Goal: Information Seeking & Learning: Learn about a topic

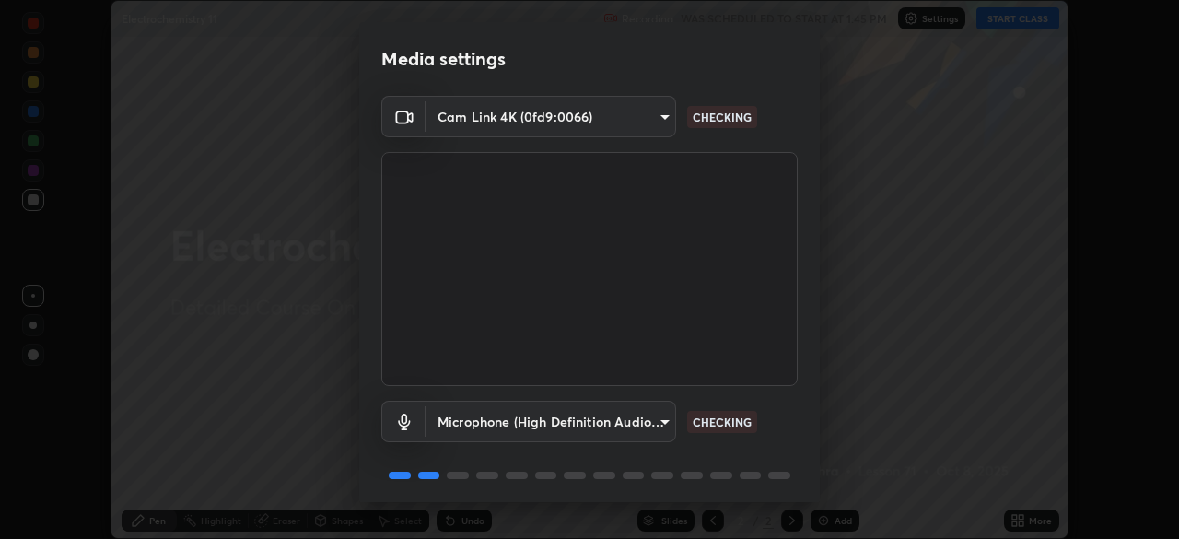
scroll to position [65, 0]
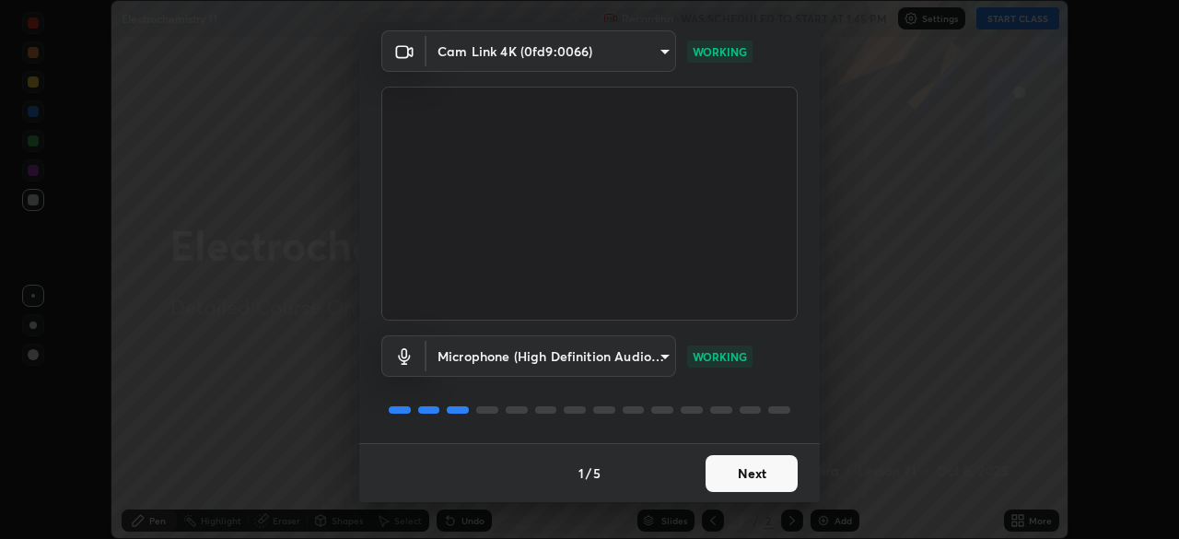
click at [767, 477] on button "Next" at bounding box center [752, 473] width 92 height 37
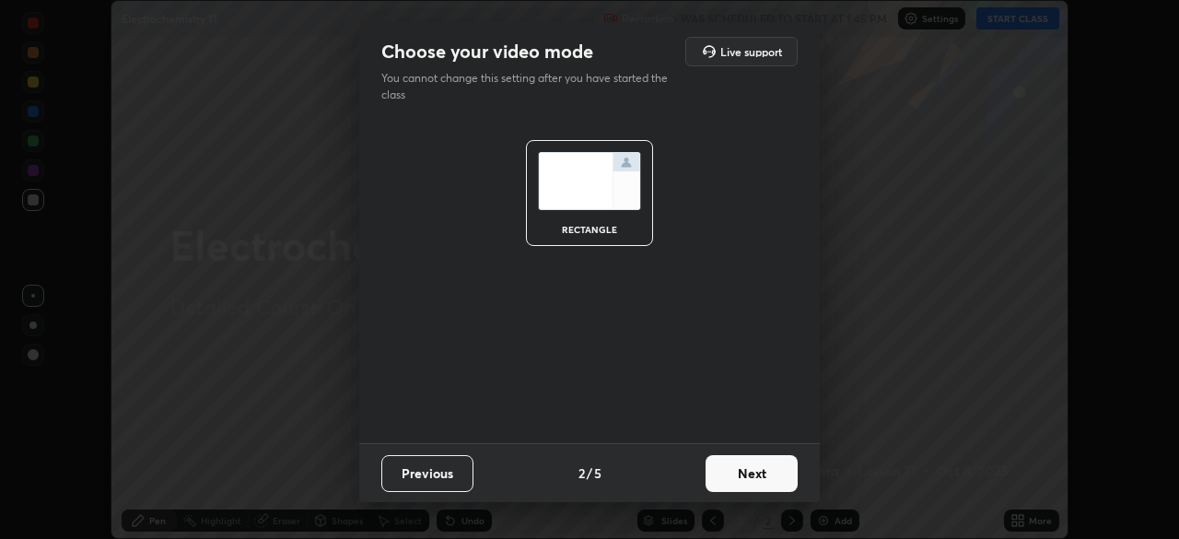
scroll to position [0, 0]
click at [773, 473] on button "Next" at bounding box center [752, 473] width 92 height 37
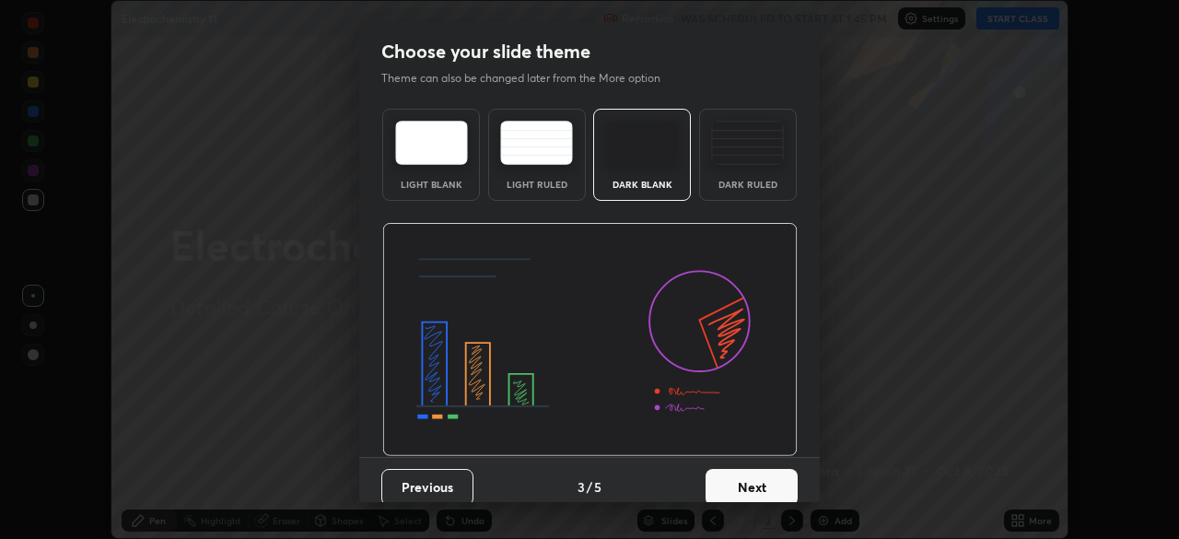
click at [768, 491] on button "Next" at bounding box center [752, 487] width 92 height 37
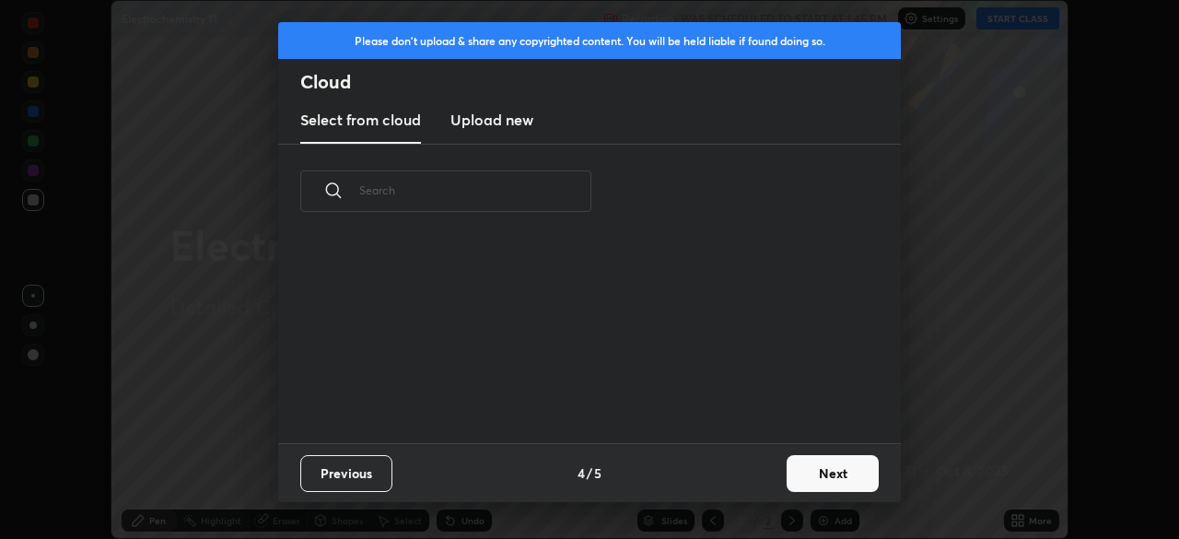
click at [814, 467] on button "Next" at bounding box center [833, 473] width 92 height 37
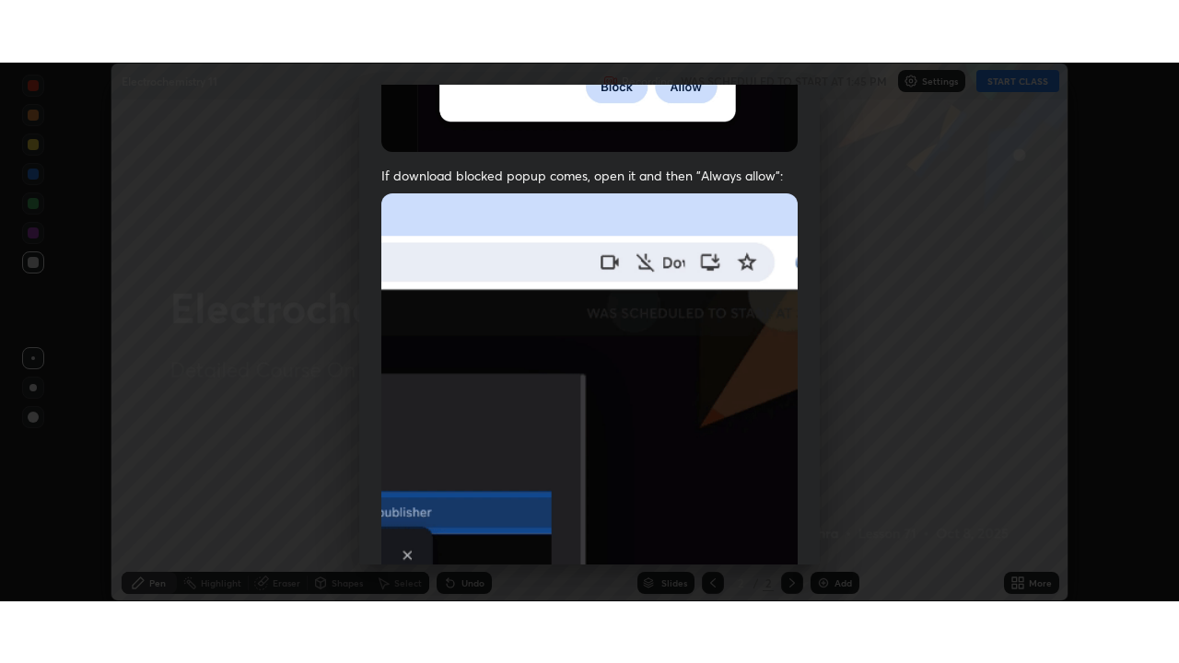
scroll to position [441, 0]
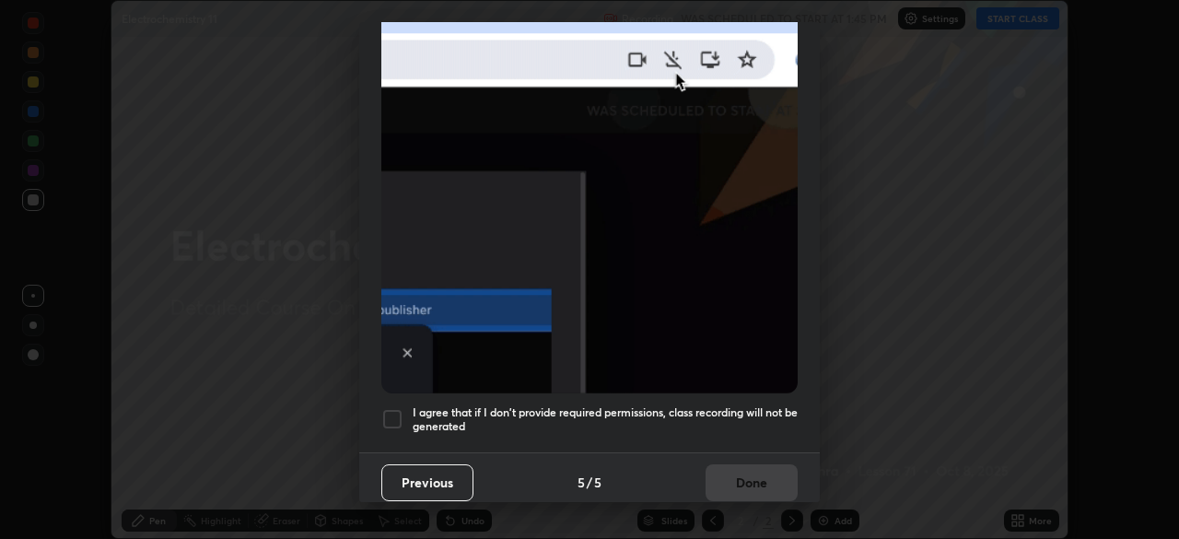
click at [391, 408] on div at bounding box center [392, 419] width 22 height 22
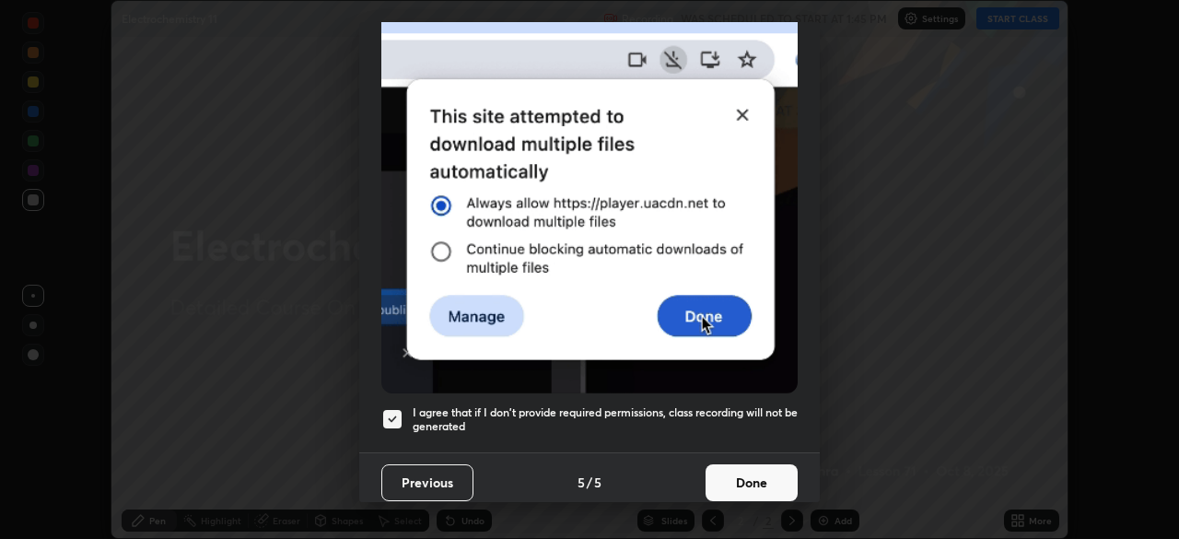
click at [739, 474] on button "Done" at bounding box center [752, 482] width 92 height 37
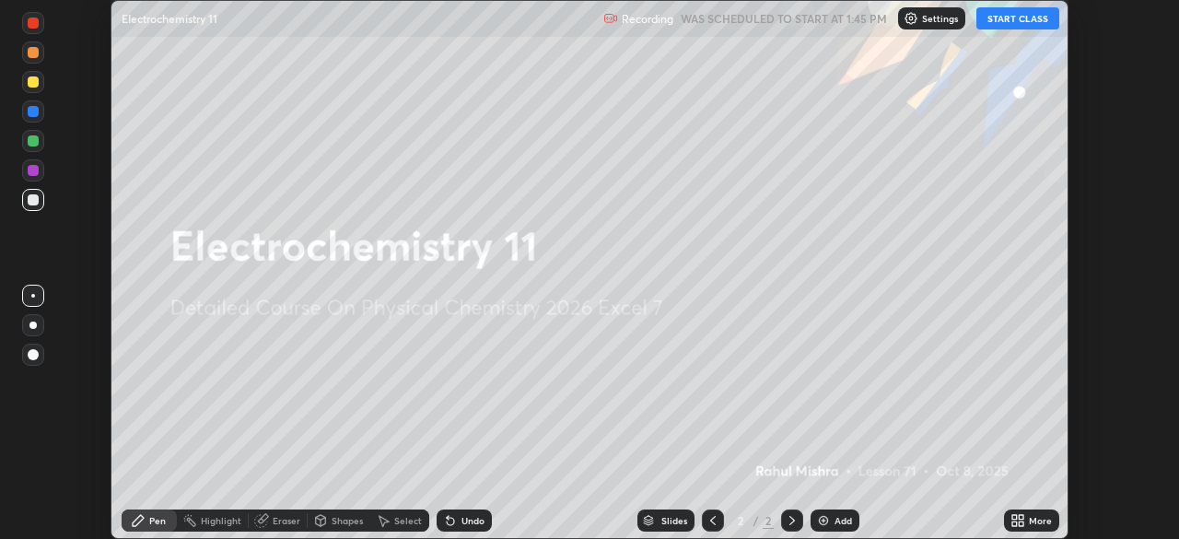
click at [1019, 24] on button "START CLASS" at bounding box center [1017, 18] width 83 height 22
click at [1021, 519] on icon at bounding box center [1021, 517] width 5 height 5
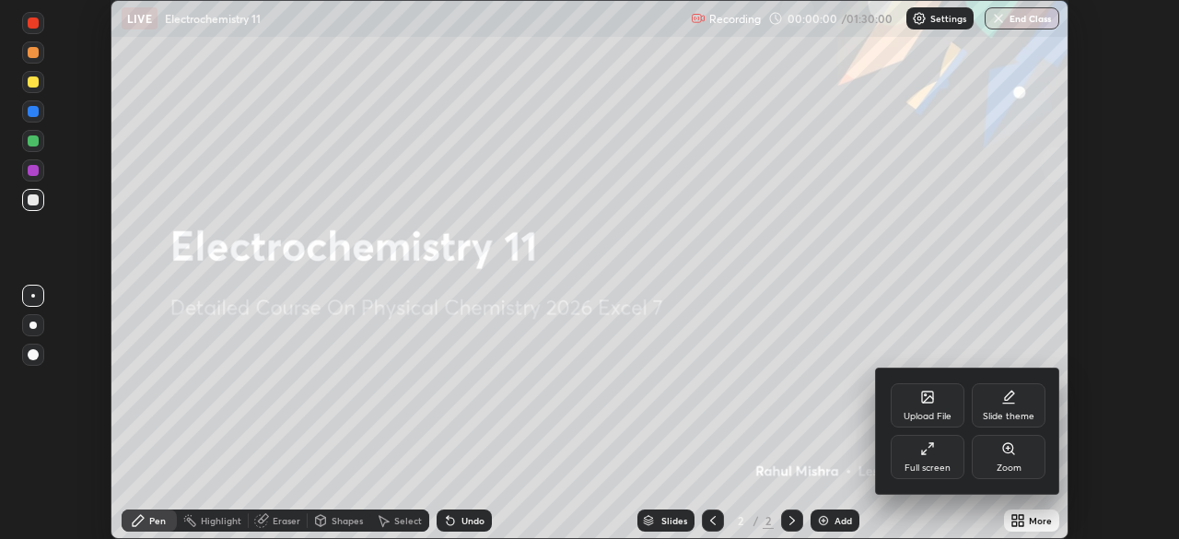
click at [1019, 521] on div at bounding box center [589, 269] width 1179 height 539
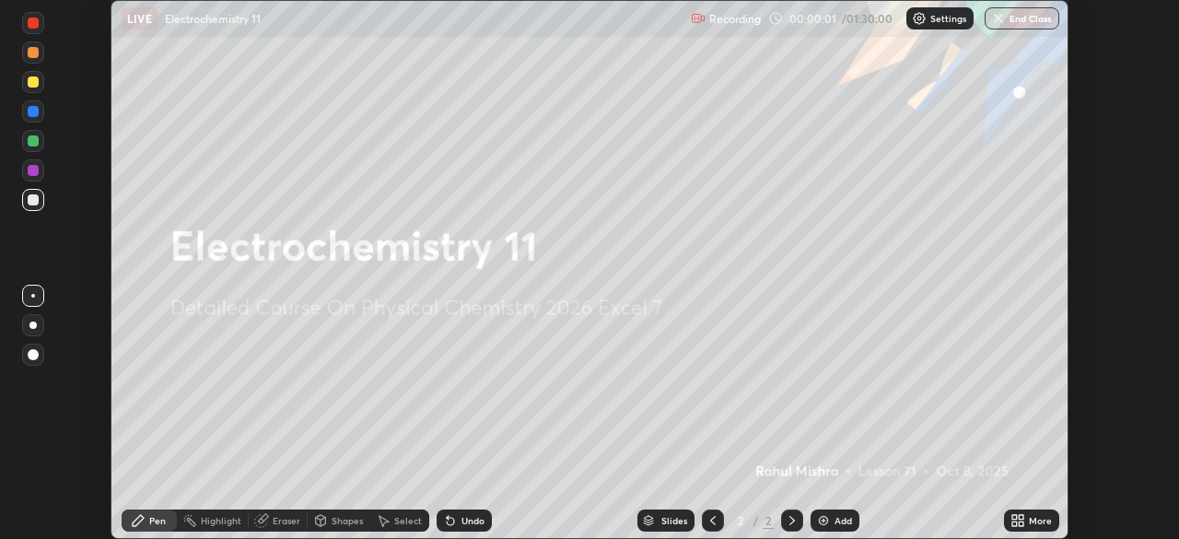
click at [1012, 523] on icon at bounding box center [1014, 523] width 5 height 5
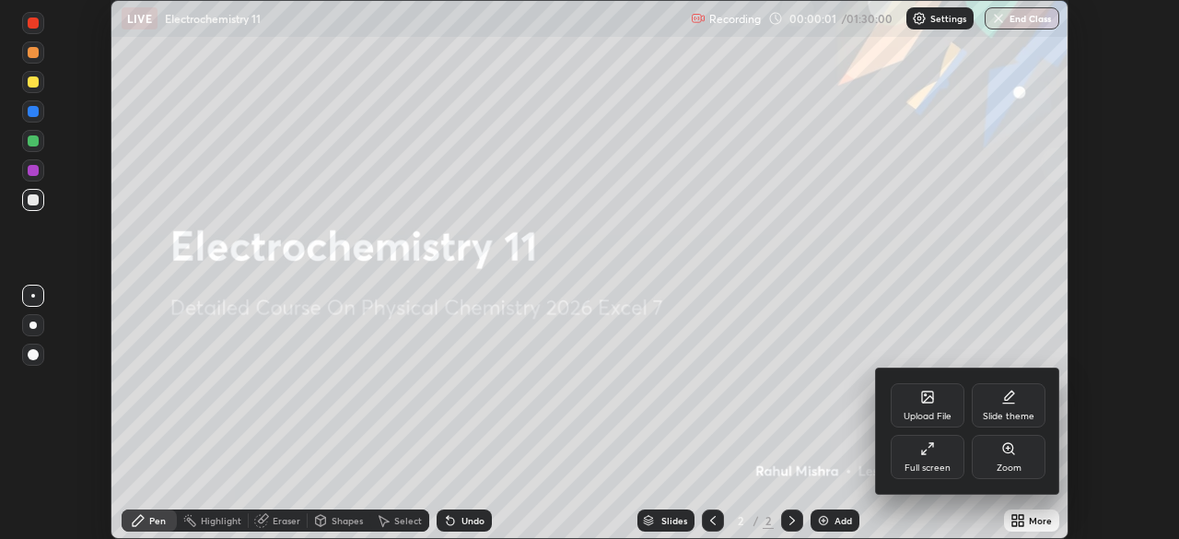
click at [941, 455] on div "Full screen" at bounding box center [928, 457] width 74 height 44
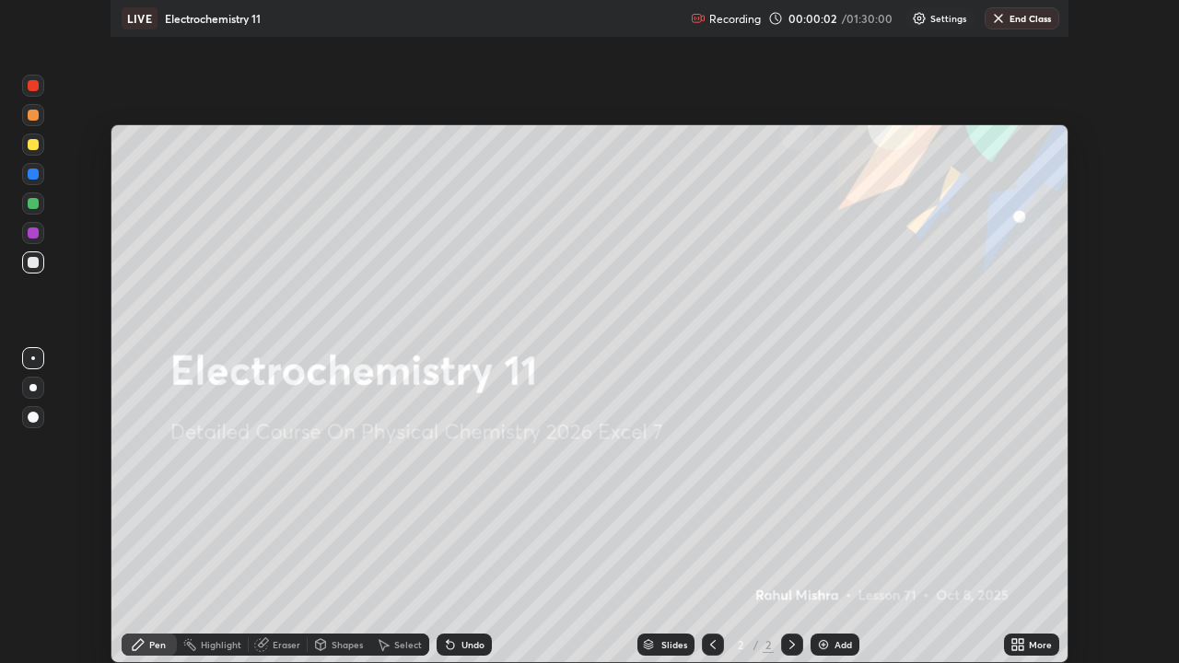
scroll to position [663, 1179]
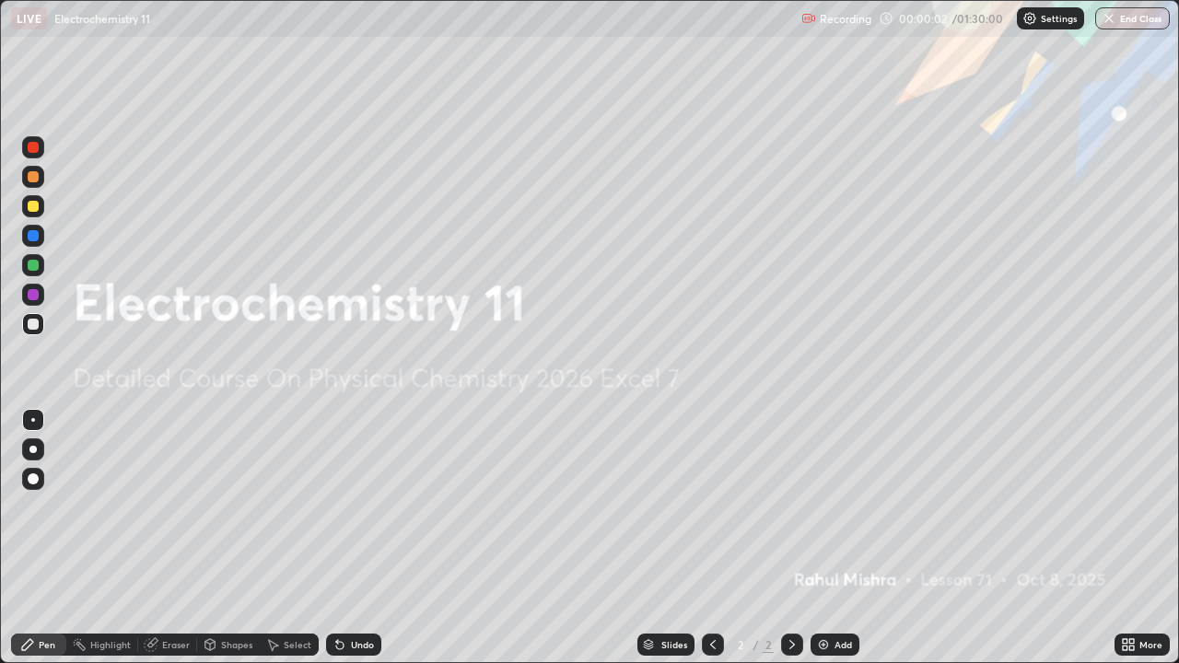
click at [832, 538] on div "Add" at bounding box center [835, 645] width 49 height 22
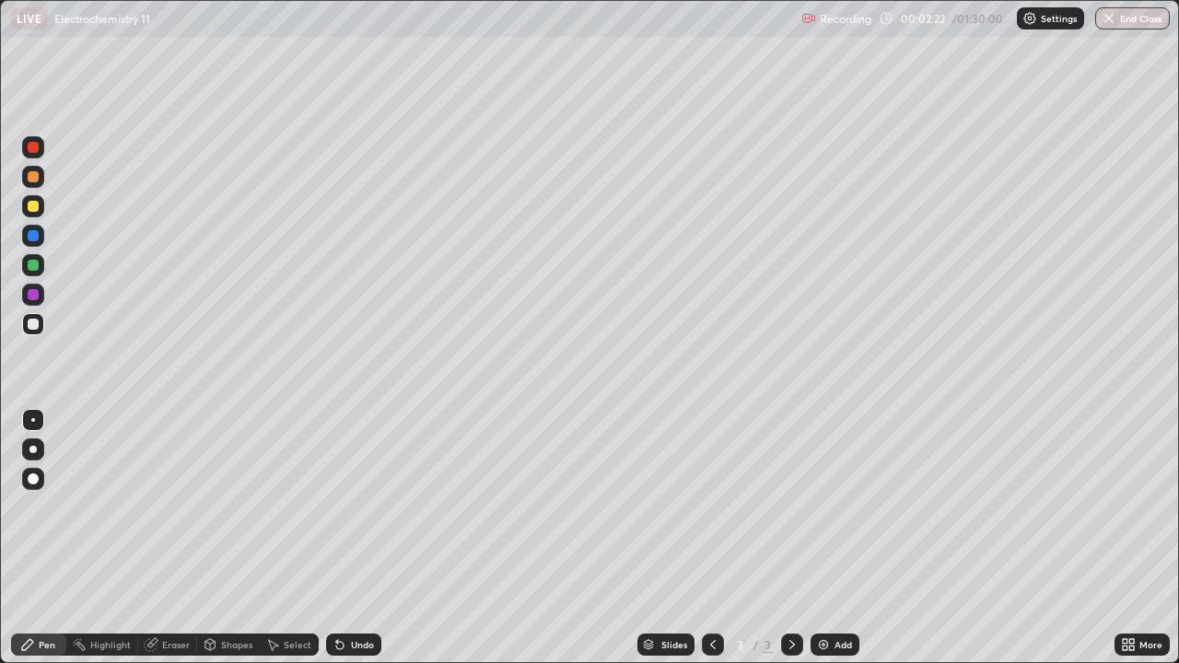
click at [180, 538] on div "Eraser" at bounding box center [176, 644] width 28 height 9
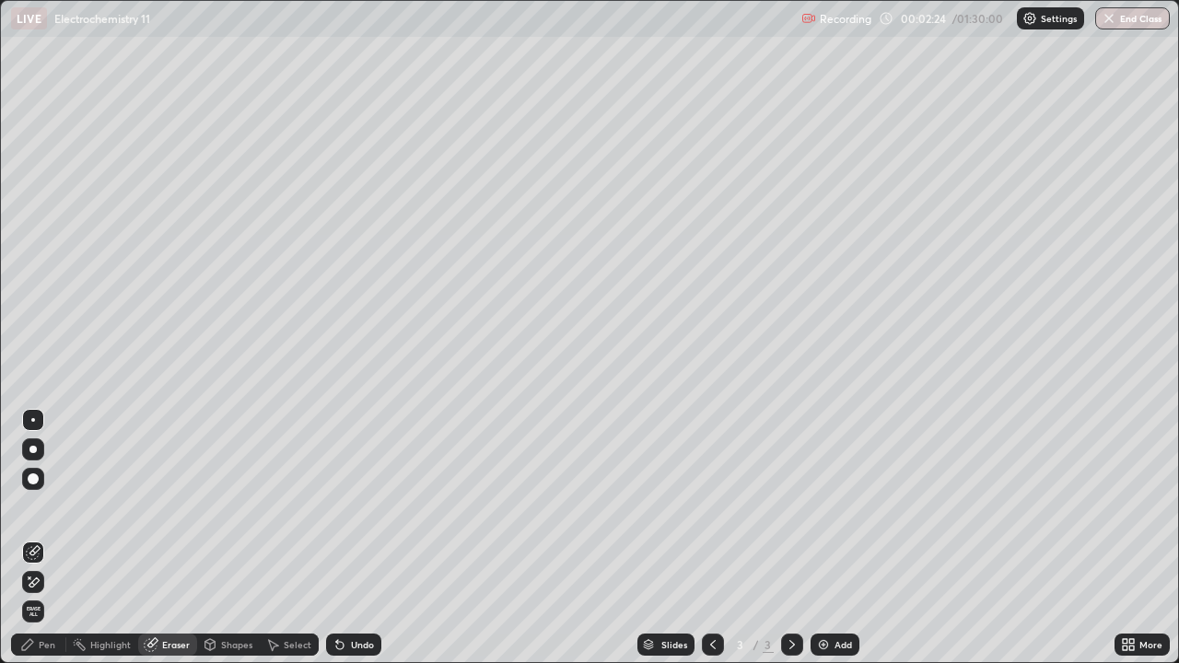
click at [51, 538] on div "Pen" at bounding box center [47, 644] width 17 height 9
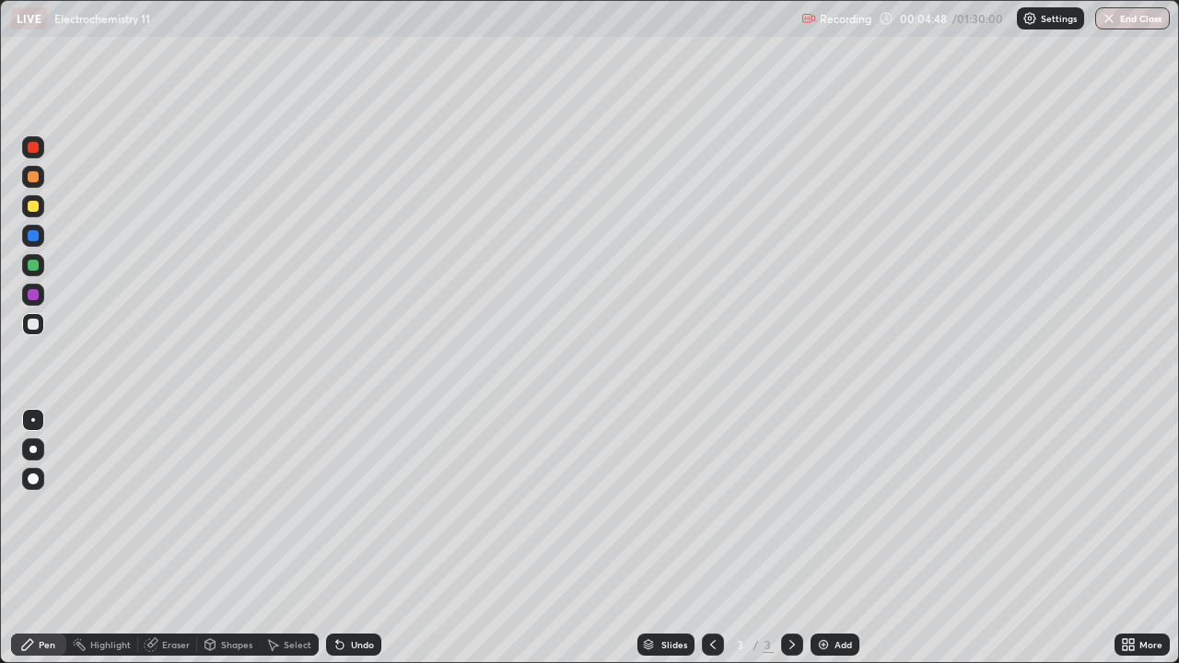
click at [180, 538] on div "Eraser" at bounding box center [176, 644] width 28 height 9
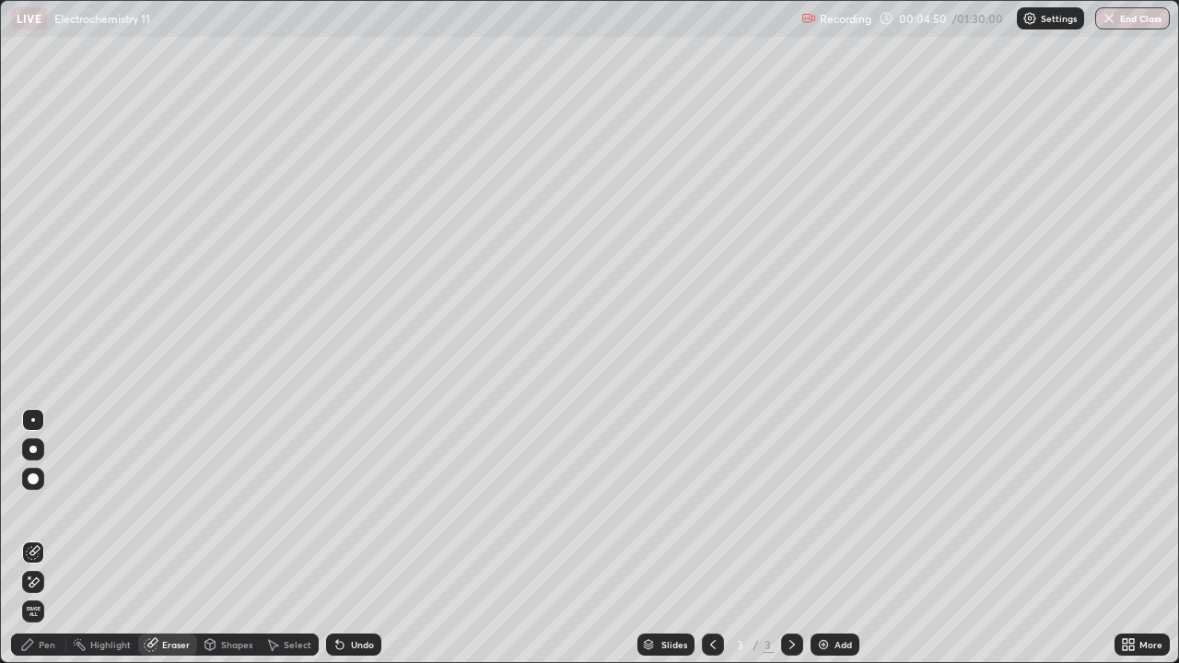
click at [35, 538] on icon at bounding box center [33, 583] width 15 height 16
click at [51, 538] on div "Pen" at bounding box center [47, 644] width 17 height 9
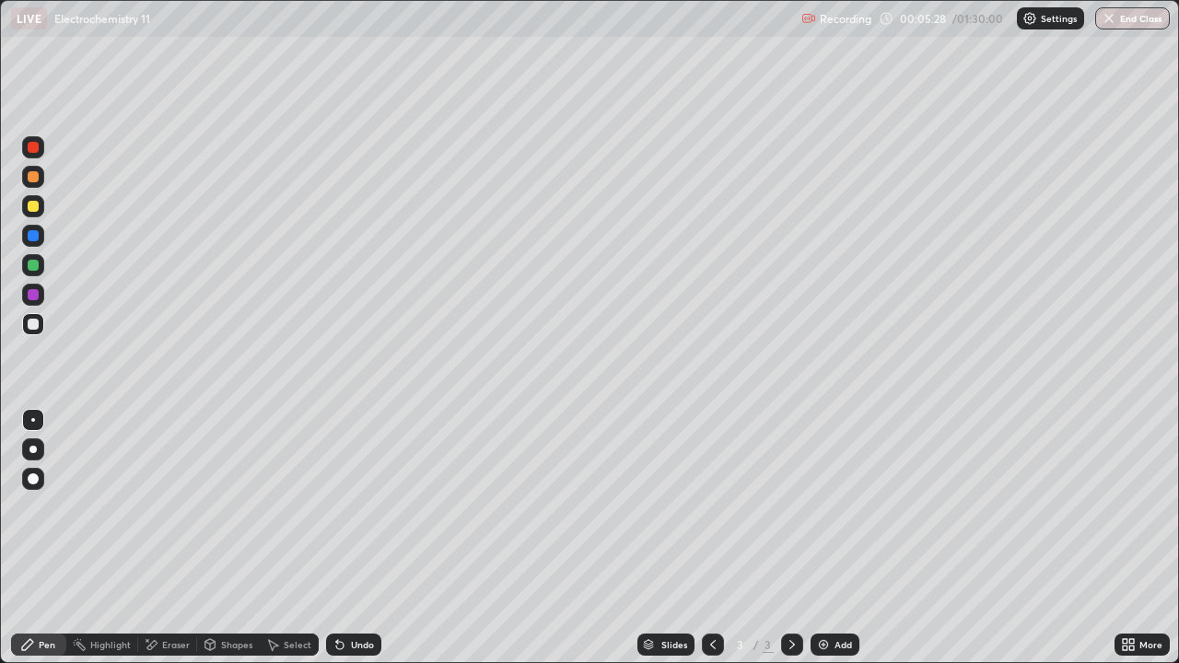
click at [34, 265] on div at bounding box center [33, 265] width 11 height 11
click at [30, 323] on div at bounding box center [33, 324] width 11 height 11
click at [823, 538] on img at bounding box center [823, 644] width 15 height 15
click at [337, 538] on icon at bounding box center [339, 645] width 7 height 7
click at [339, 538] on icon at bounding box center [339, 645] width 7 height 7
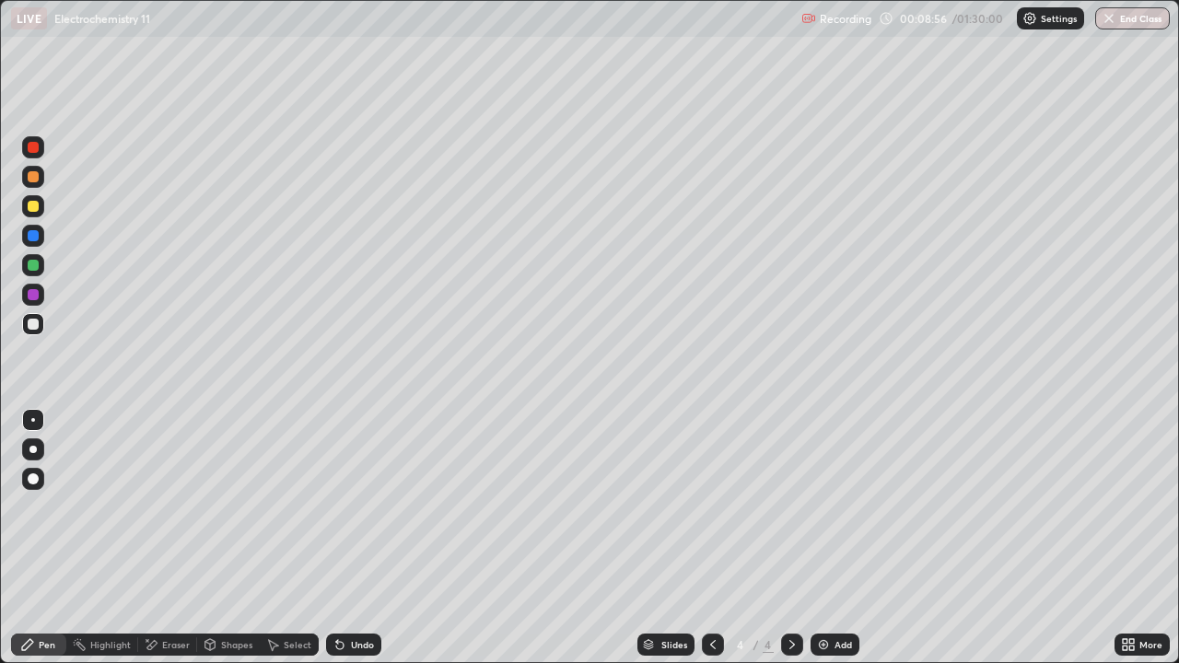
click at [336, 538] on div "Undo" at bounding box center [353, 645] width 55 height 22
click at [333, 538] on div "Undo" at bounding box center [353, 645] width 55 height 22
click at [332, 538] on div "Undo" at bounding box center [353, 645] width 55 height 22
click at [168, 538] on div "Eraser" at bounding box center [167, 645] width 59 height 22
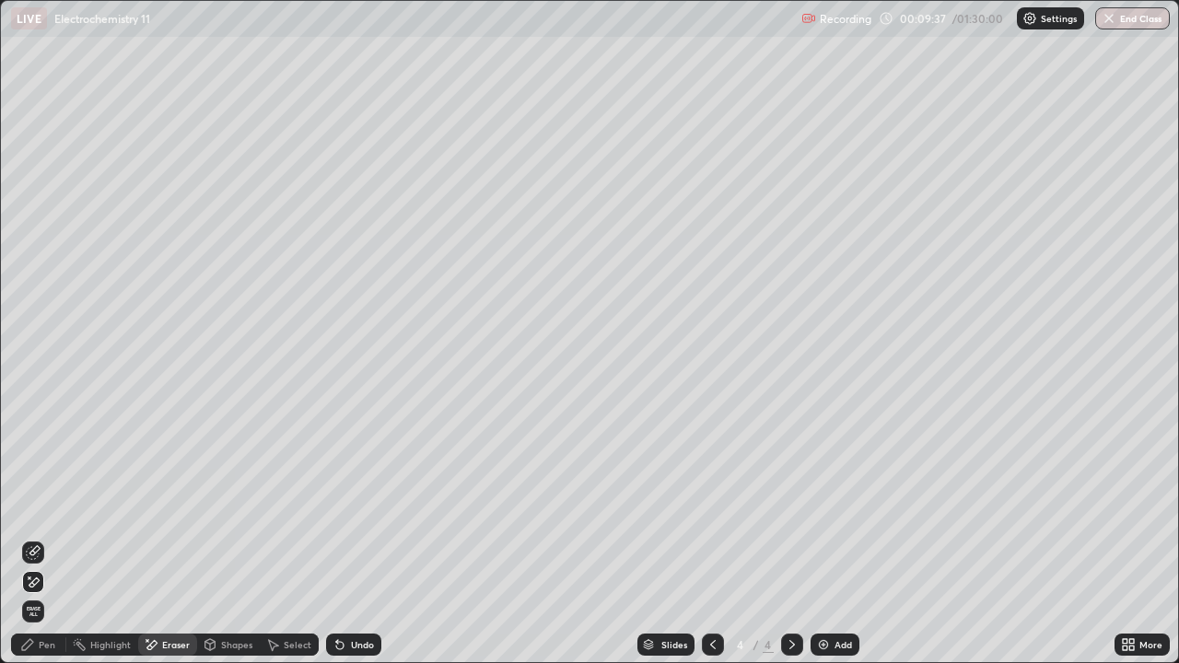
click at [53, 538] on div "Pen" at bounding box center [47, 644] width 17 height 9
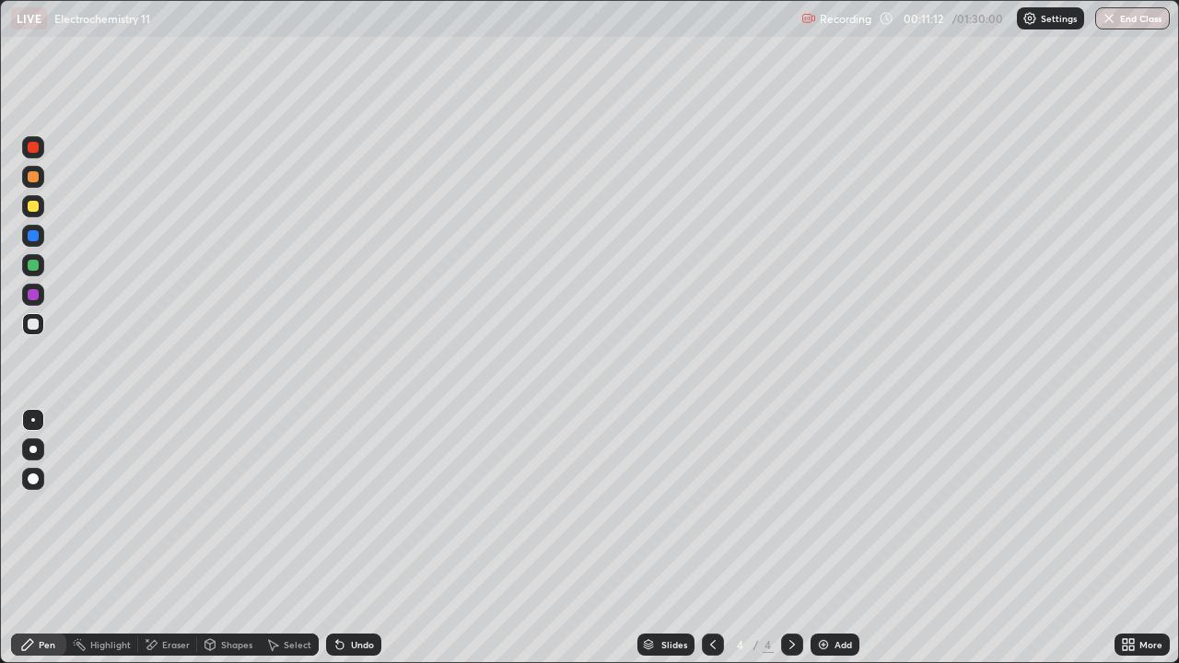
click at [172, 538] on div "Eraser" at bounding box center [176, 644] width 28 height 9
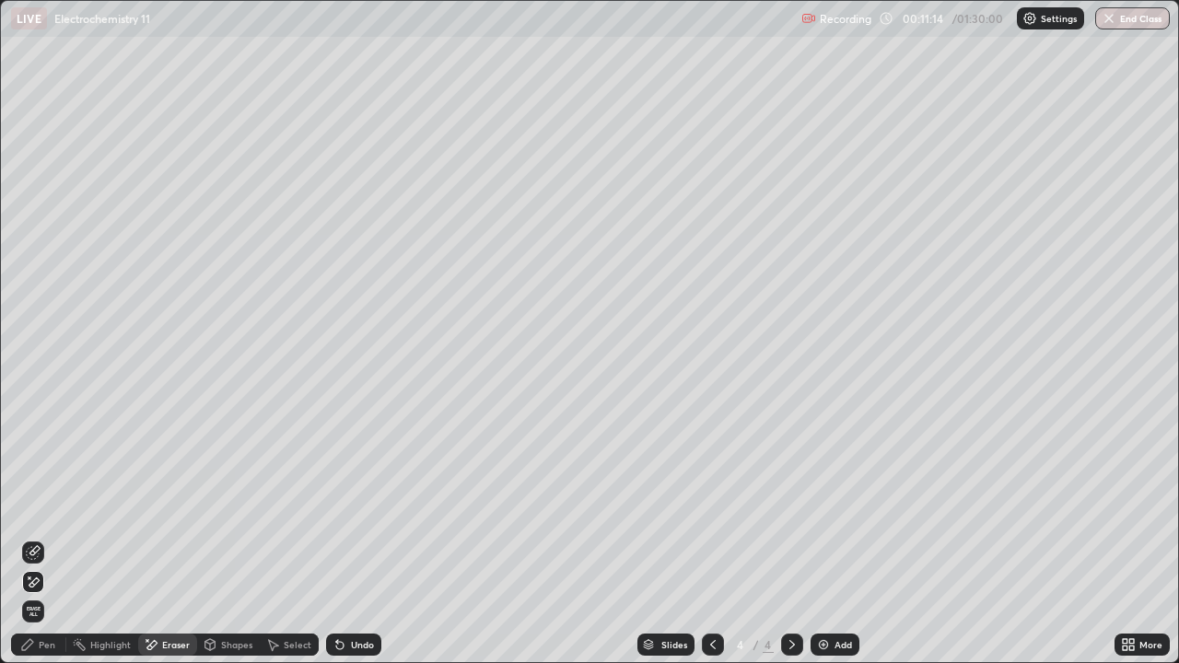
click at [52, 538] on div "Pen" at bounding box center [47, 644] width 17 height 9
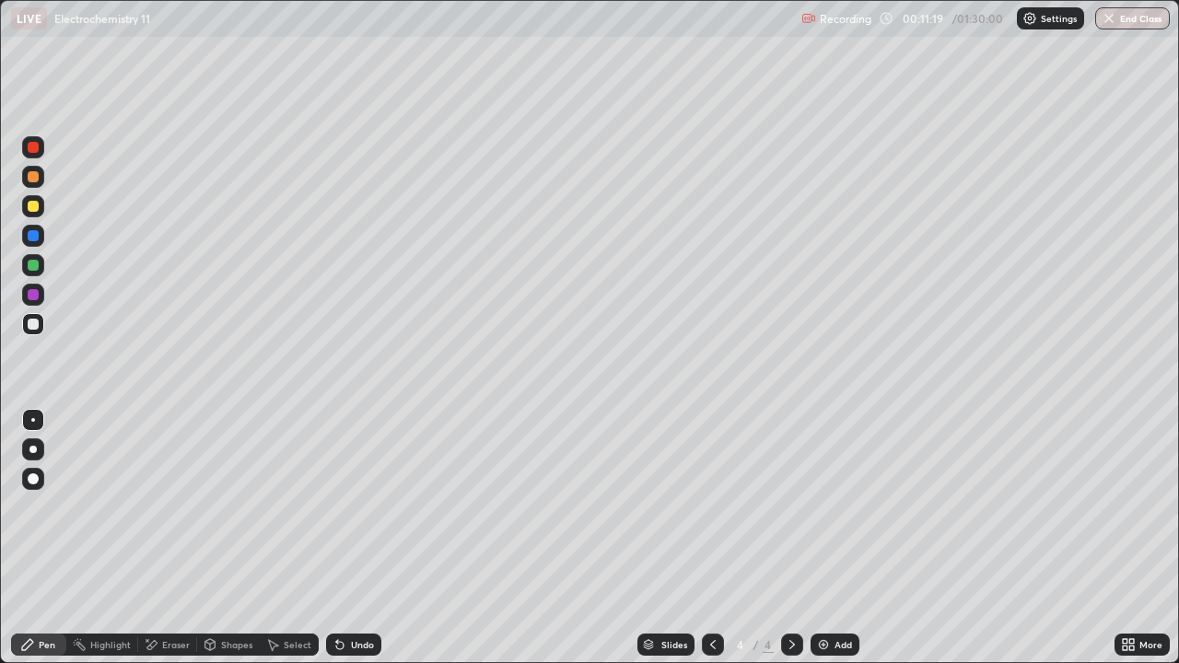
click at [168, 538] on div "Eraser" at bounding box center [176, 644] width 28 height 9
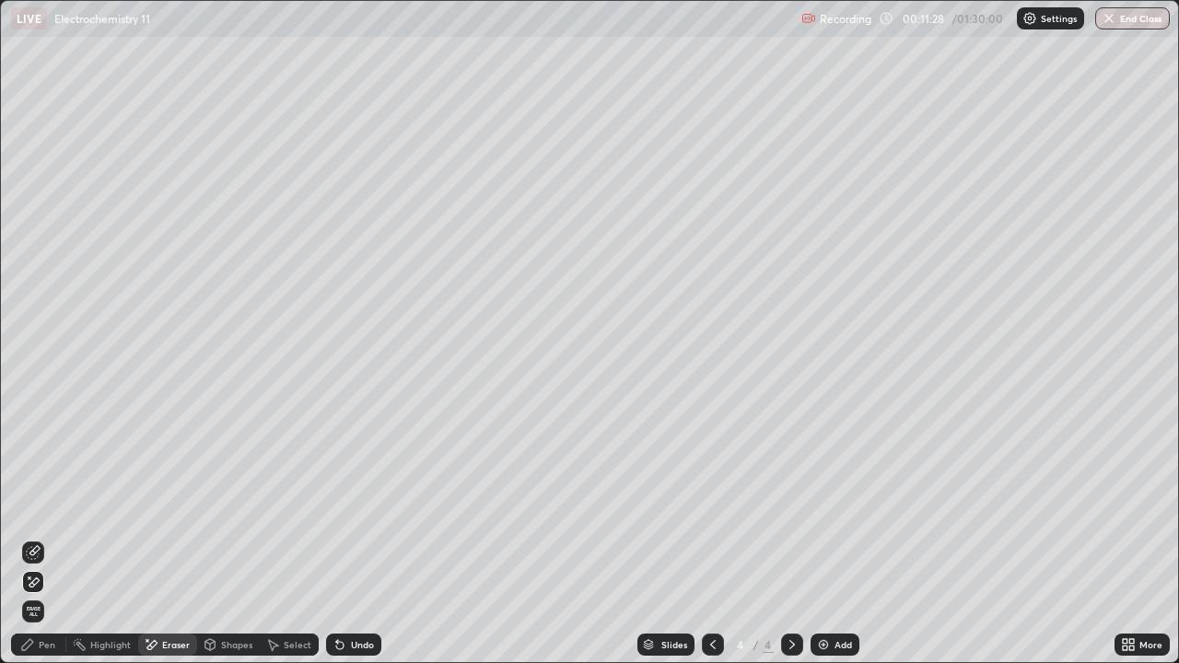
click at [48, 538] on div "Pen" at bounding box center [47, 644] width 17 height 9
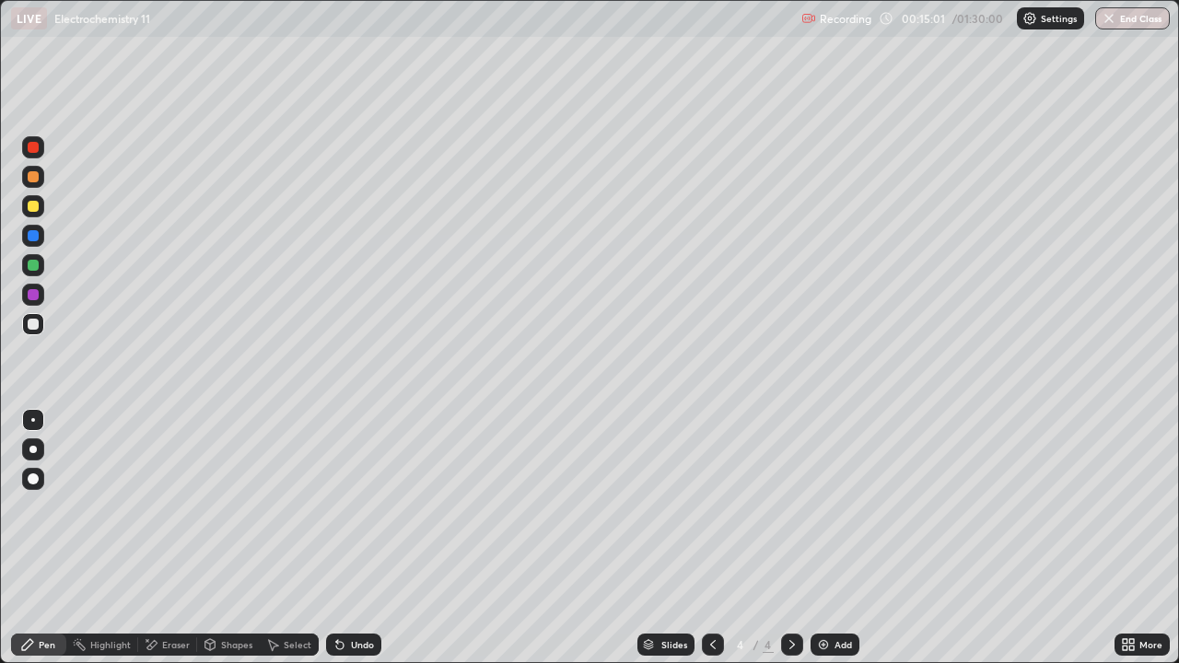
click at [821, 538] on img at bounding box center [823, 644] width 15 height 15
click at [711, 538] on icon at bounding box center [713, 644] width 15 height 15
click at [354, 538] on div "Undo" at bounding box center [362, 644] width 23 height 9
click at [351, 538] on div "Undo" at bounding box center [362, 644] width 23 height 9
click at [366, 538] on div "Undo" at bounding box center [362, 644] width 23 height 9
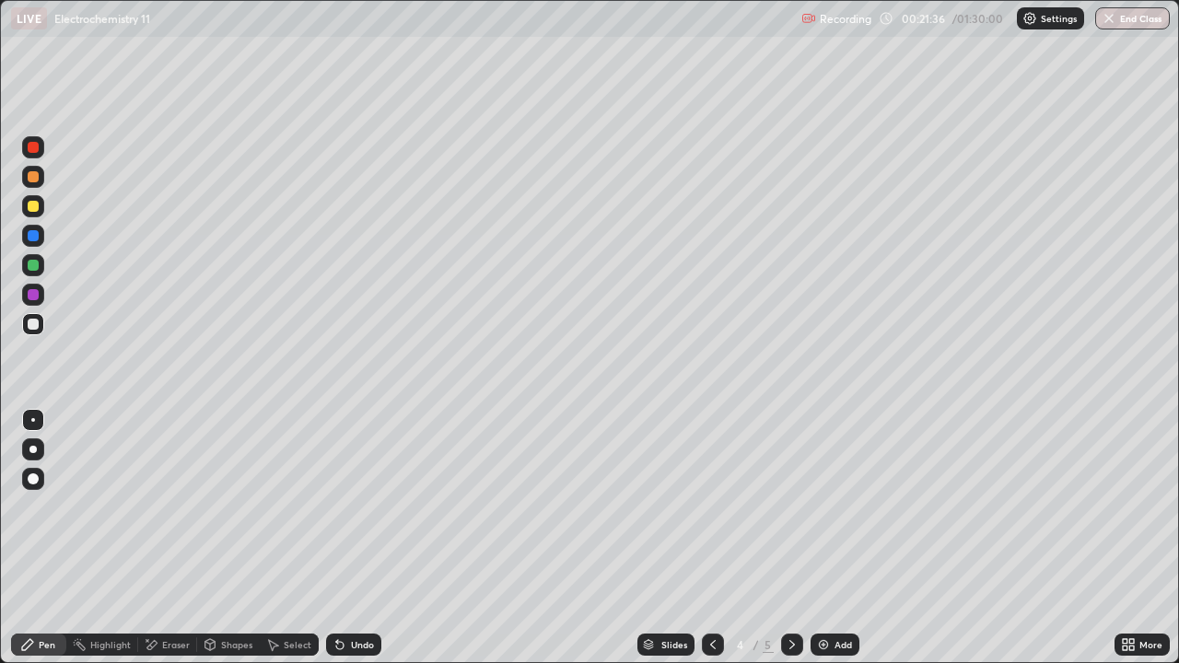
click at [823, 538] on img at bounding box center [823, 644] width 15 height 15
click at [790, 538] on icon at bounding box center [792, 644] width 15 height 15
click at [832, 538] on div "Add" at bounding box center [835, 645] width 49 height 22
click at [823, 538] on img at bounding box center [823, 644] width 15 height 15
click at [38, 264] on div at bounding box center [33, 265] width 11 height 11
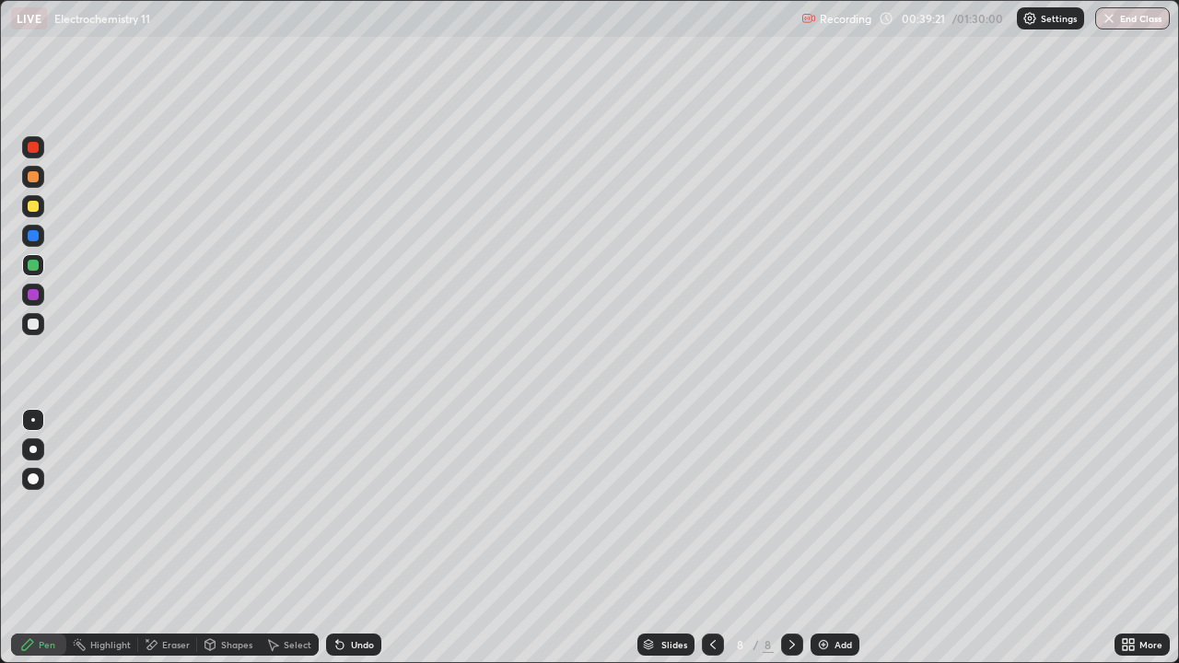
click at [30, 303] on div at bounding box center [33, 295] width 22 height 22
click at [29, 323] on div at bounding box center [33, 324] width 11 height 11
click at [33, 266] on div at bounding box center [33, 265] width 11 height 11
click at [36, 204] on div at bounding box center [33, 206] width 11 height 11
click at [157, 538] on icon at bounding box center [151, 645] width 15 height 16
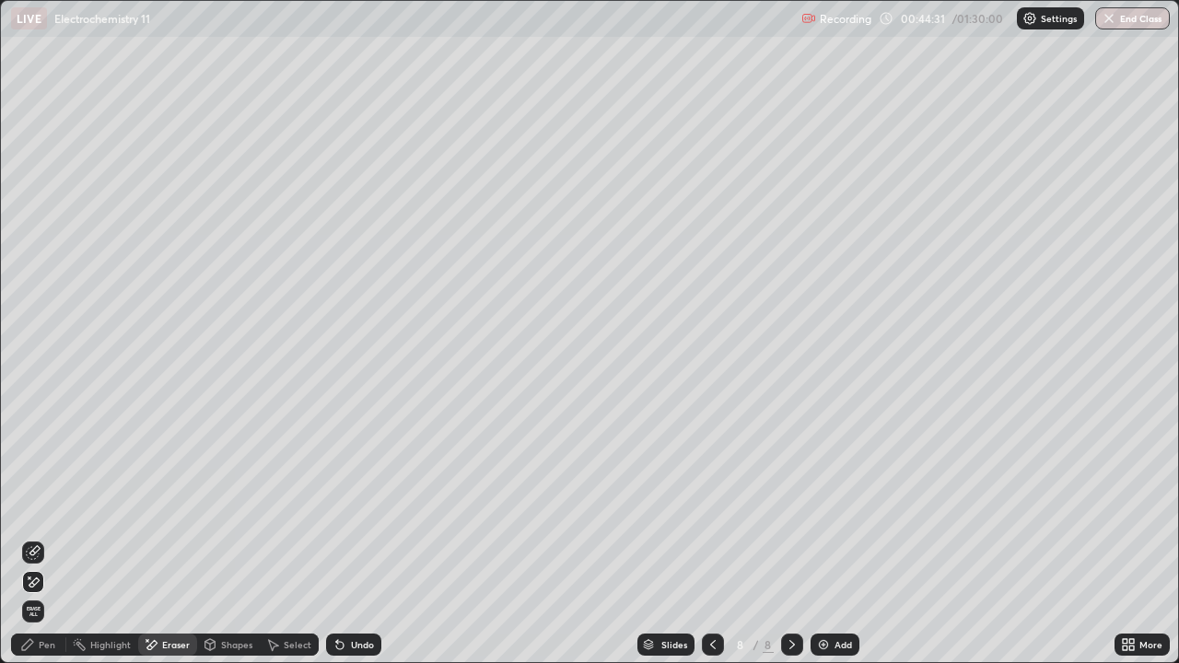
click at [41, 538] on div "Pen" at bounding box center [47, 644] width 17 height 9
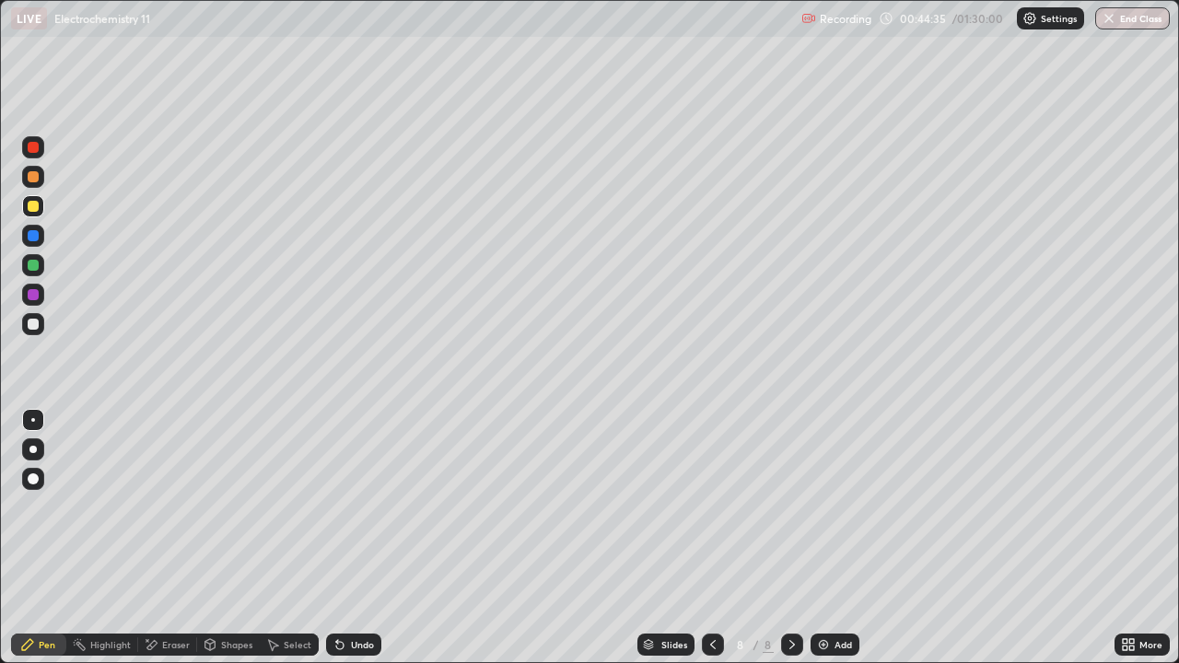
click at [337, 538] on icon at bounding box center [339, 645] width 7 height 7
click at [340, 538] on icon at bounding box center [339, 645] width 7 height 7
click at [288, 538] on div "Select" at bounding box center [289, 645] width 59 height 22
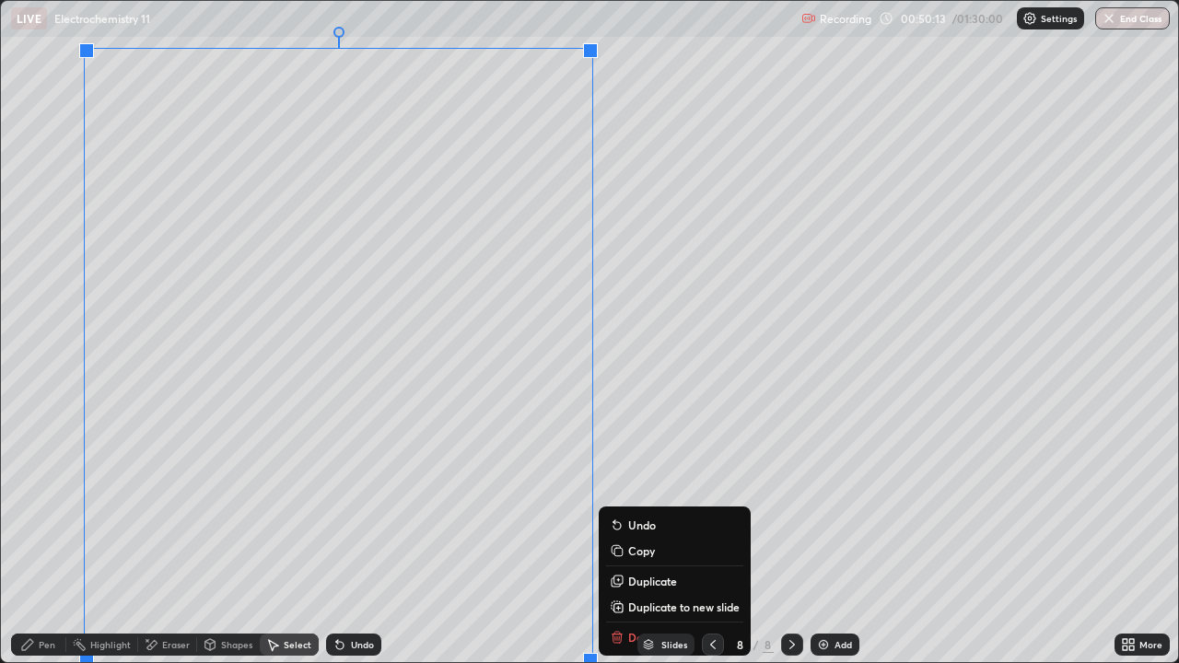
click at [635, 538] on p "Duplicate to new slide" at bounding box center [683, 607] width 111 height 15
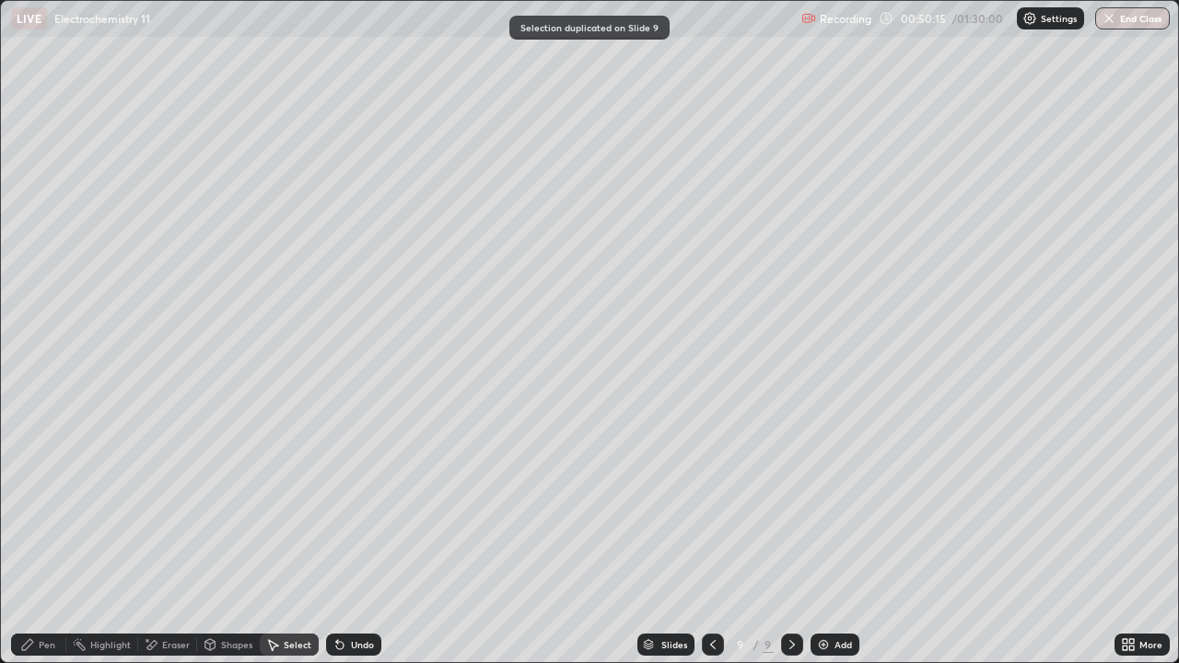
click at [42, 538] on div "Pen" at bounding box center [47, 644] width 17 height 9
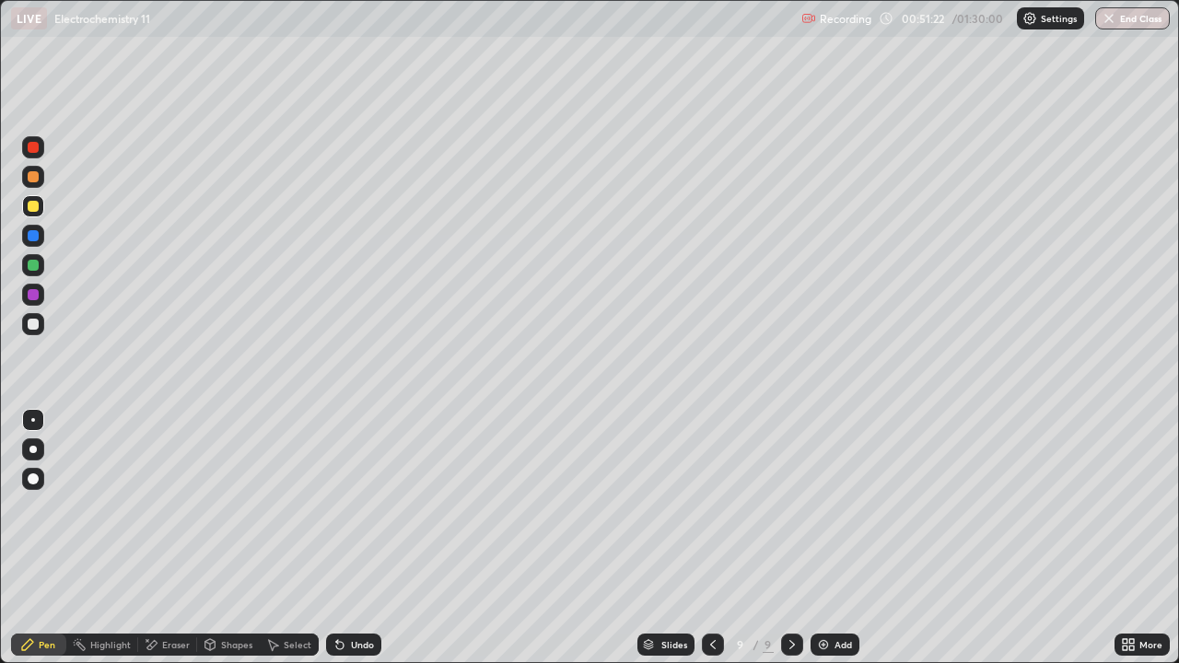
click at [29, 326] on div at bounding box center [33, 324] width 11 height 11
click at [29, 266] on div at bounding box center [33, 265] width 11 height 11
click at [176, 538] on div "Eraser" at bounding box center [176, 644] width 28 height 9
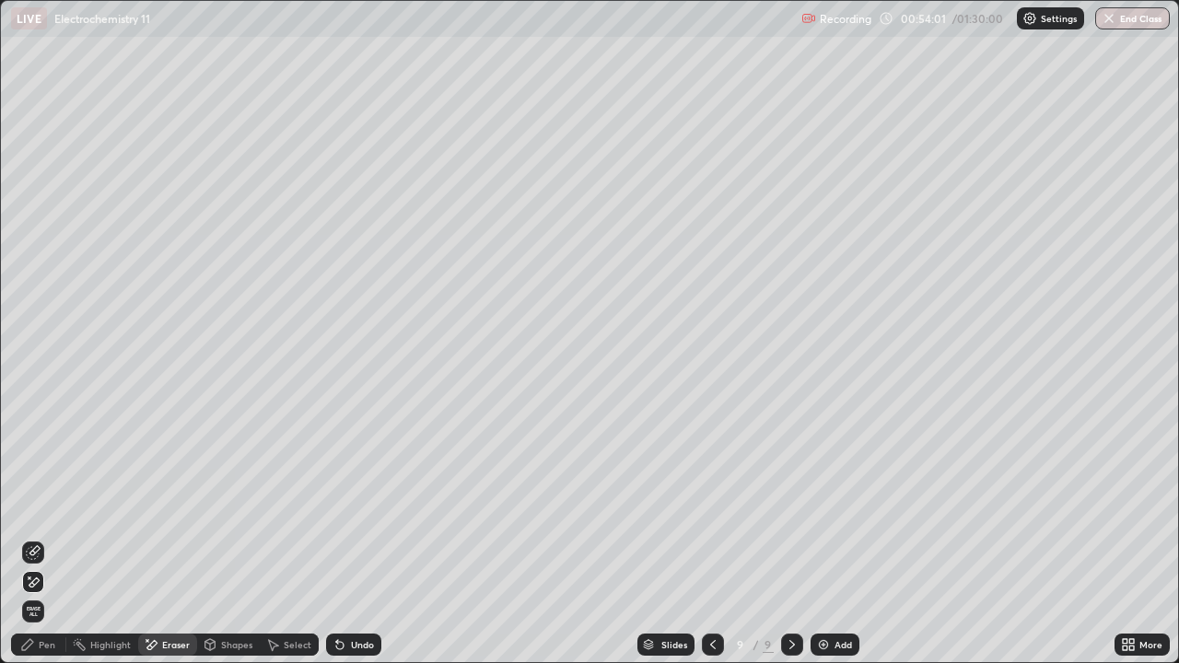
click at [53, 538] on div "Pen" at bounding box center [38, 645] width 55 height 22
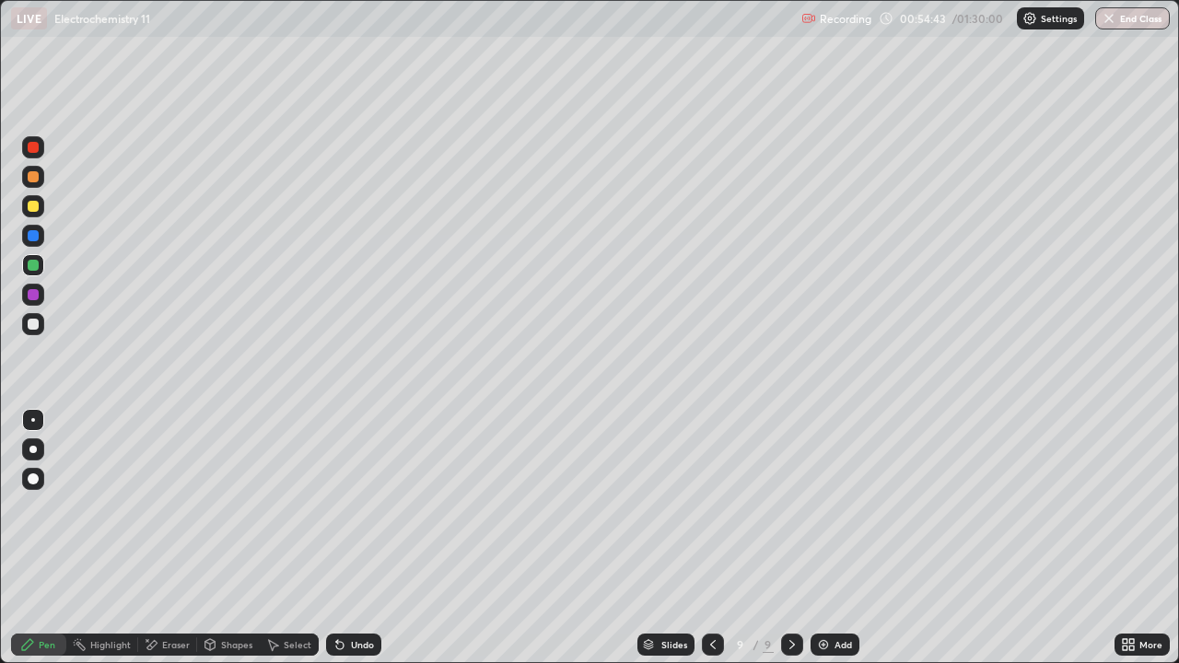
click at [33, 321] on div at bounding box center [33, 324] width 11 height 11
click at [37, 261] on div at bounding box center [33, 265] width 11 height 11
click at [37, 324] on div at bounding box center [33, 324] width 11 height 11
click at [35, 269] on div at bounding box center [33, 265] width 11 height 11
click at [351, 538] on div "Undo" at bounding box center [362, 644] width 23 height 9
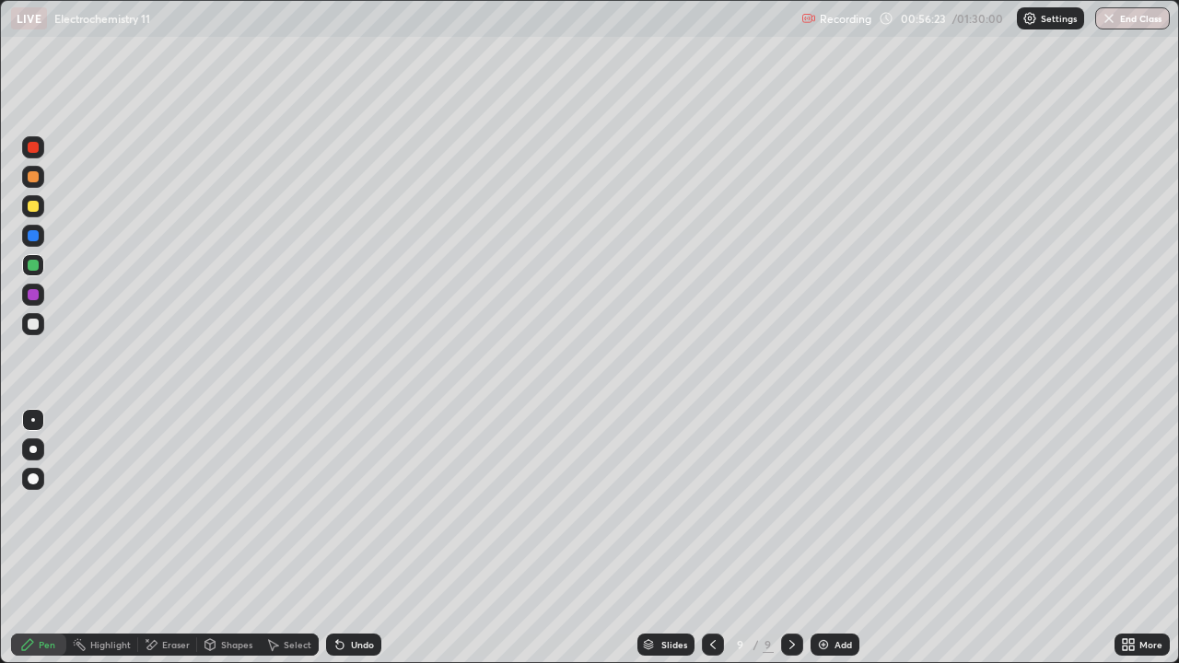
click at [337, 538] on icon at bounding box center [339, 645] width 7 height 7
click at [346, 538] on div "Undo" at bounding box center [353, 645] width 55 height 22
click at [356, 538] on div "Undo" at bounding box center [362, 644] width 23 height 9
click at [351, 538] on div "Undo" at bounding box center [362, 644] width 23 height 9
click at [353, 538] on div "Undo" at bounding box center [362, 644] width 23 height 9
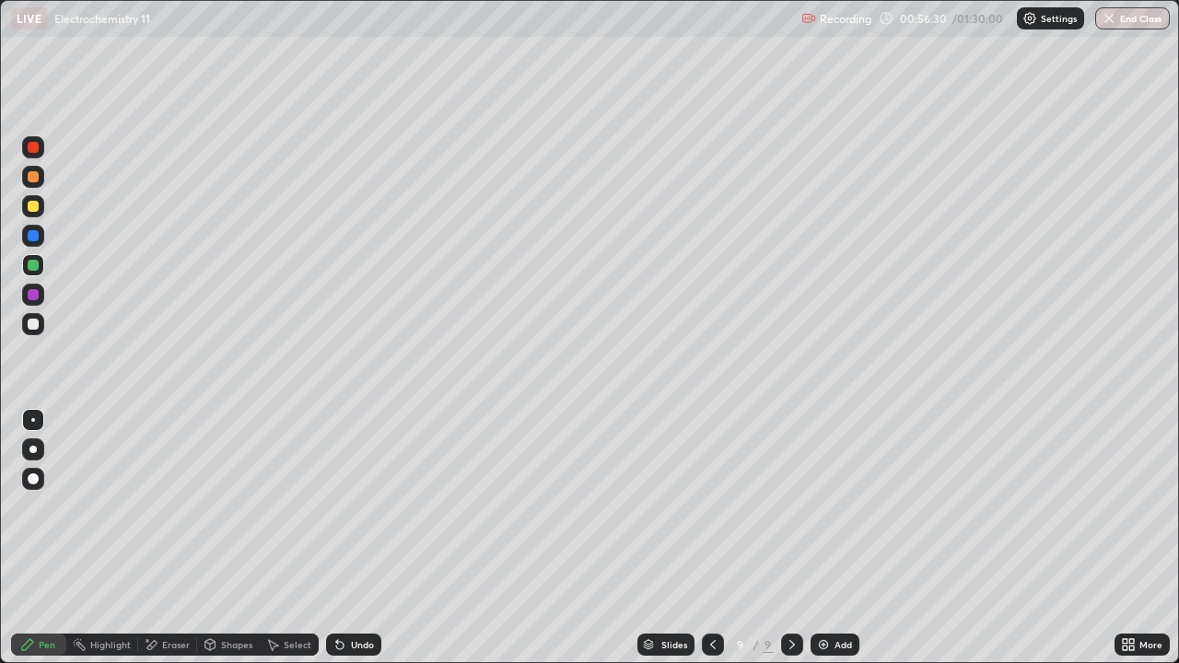
click at [351, 538] on div "Undo" at bounding box center [362, 644] width 23 height 9
click at [344, 538] on icon at bounding box center [339, 644] width 15 height 15
click at [33, 206] on div at bounding box center [33, 206] width 11 height 11
click at [827, 538] on img at bounding box center [823, 644] width 15 height 15
click at [38, 324] on div at bounding box center [33, 324] width 11 height 11
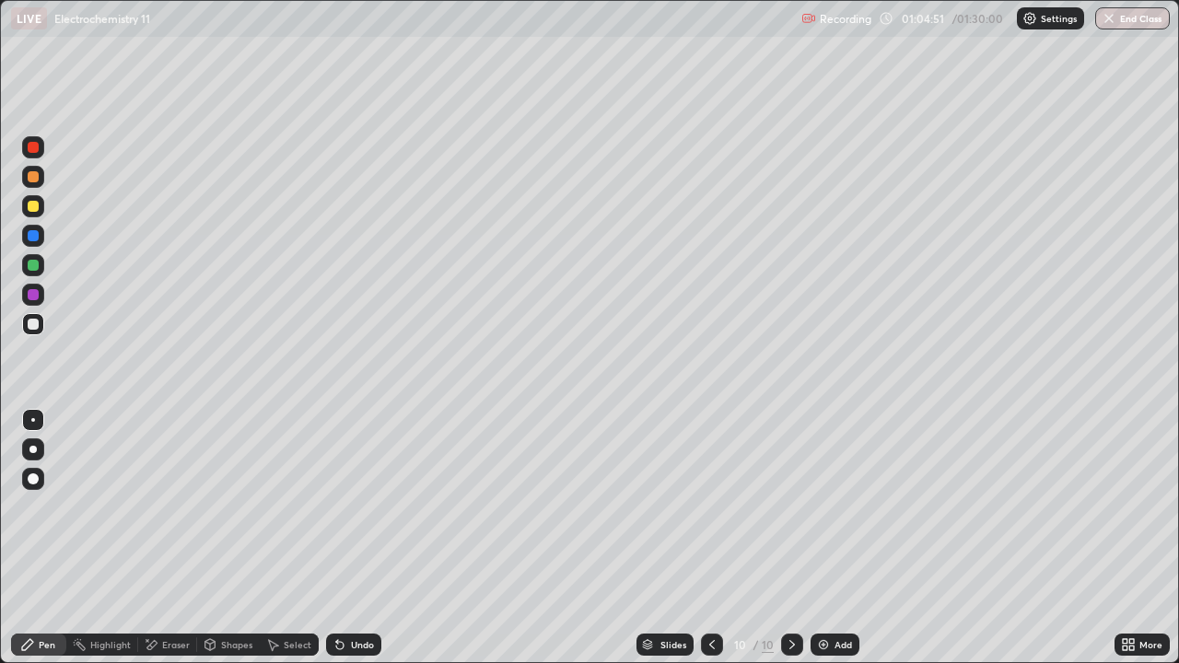
click at [33, 267] on div at bounding box center [33, 265] width 11 height 11
click at [33, 321] on div at bounding box center [33, 324] width 11 height 11
click at [337, 538] on icon at bounding box center [339, 645] width 7 height 7
click at [35, 261] on div at bounding box center [33, 265] width 11 height 11
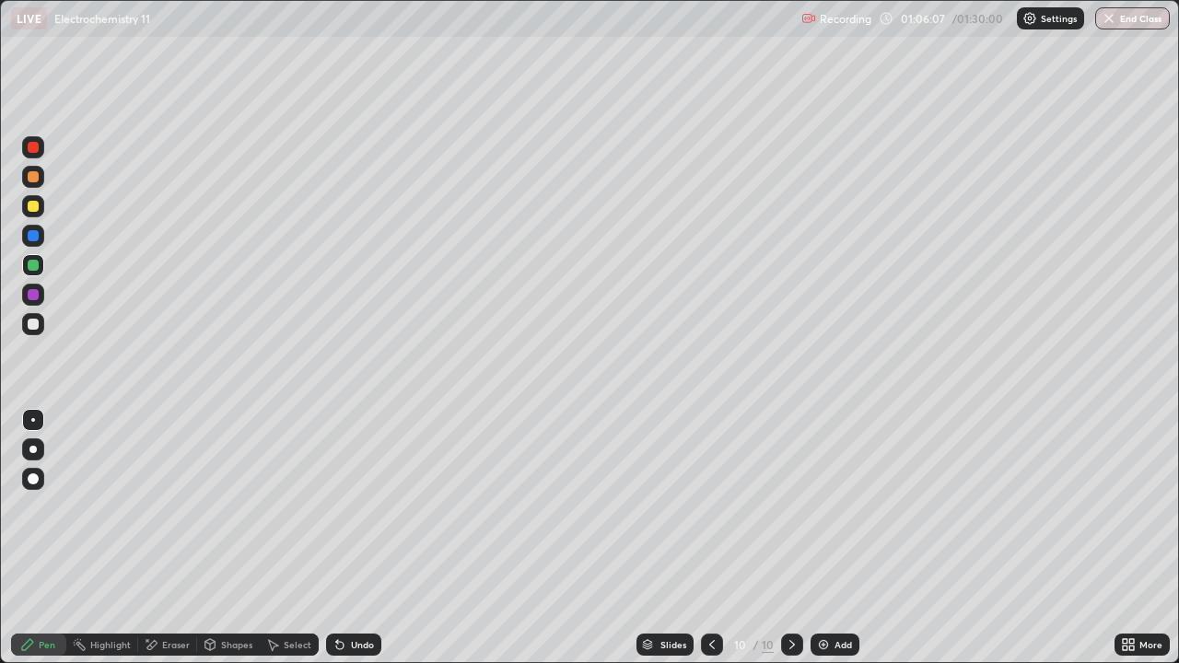
click at [181, 538] on div "Eraser" at bounding box center [176, 644] width 28 height 9
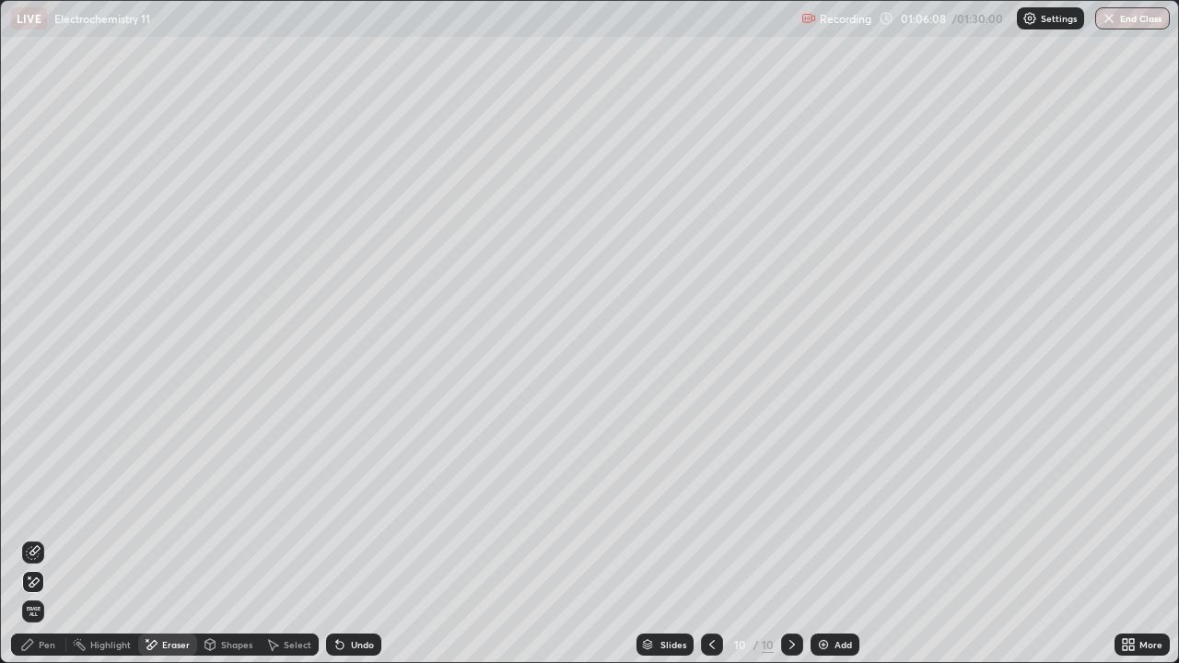
click at [44, 538] on div "Pen" at bounding box center [47, 644] width 17 height 9
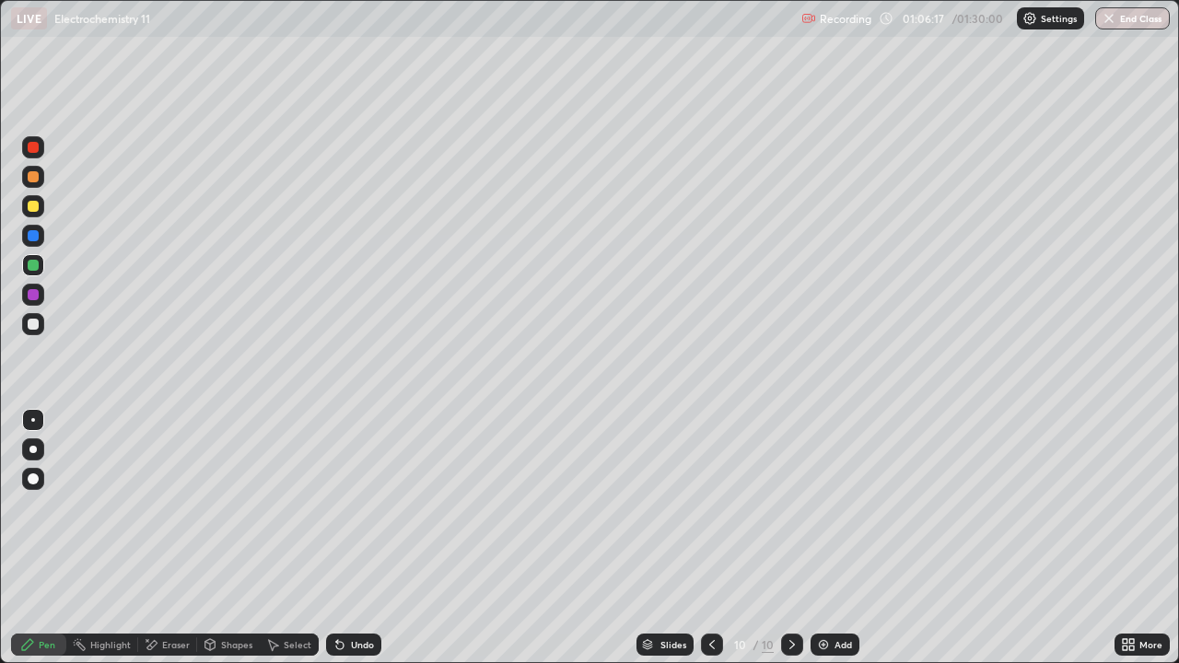
click at [33, 324] on div at bounding box center [33, 324] width 11 height 11
click at [40, 266] on div at bounding box center [33, 265] width 22 height 22
click at [35, 323] on div at bounding box center [33, 324] width 11 height 11
click at [34, 266] on div at bounding box center [33, 265] width 11 height 11
click at [40, 328] on div at bounding box center [33, 324] width 22 height 22
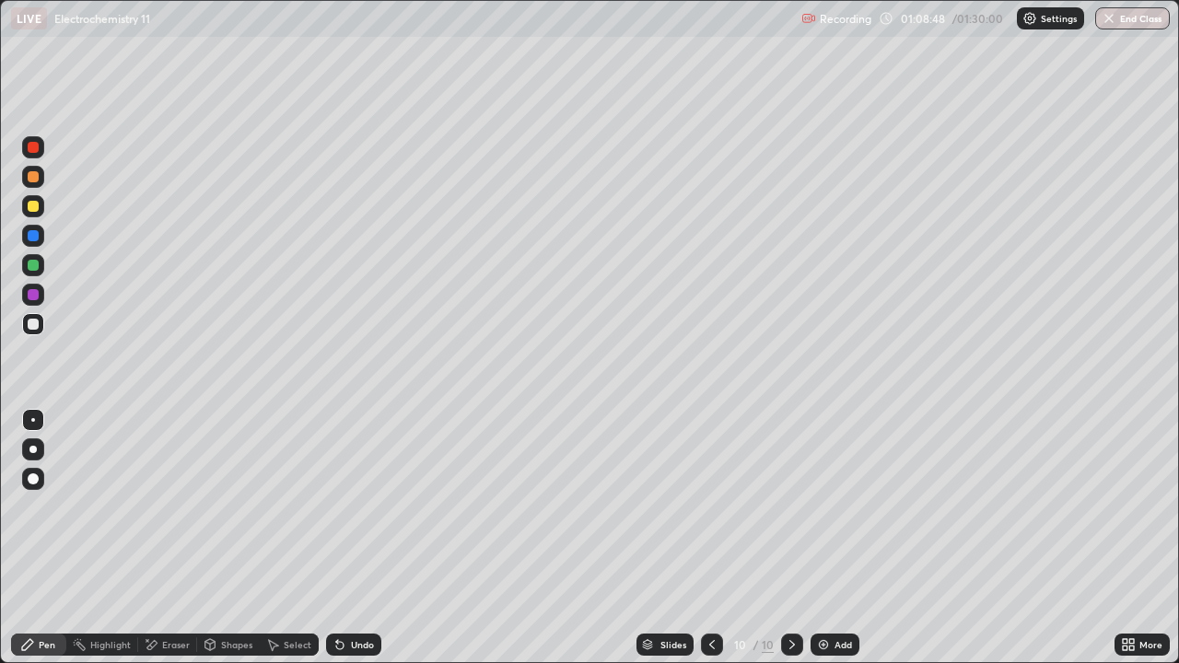
click at [29, 267] on div at bounding box center [33, 265] width 11 height 11
click at [35, 329] on div at bounding box center [33, 324] width 11 height 11
click at [37, 266] on div at bounding box center [33, 265] width 11 height 11
click at [41, 266] on div at bounding box center [33, 265] width 22 height 22
click at [710, 538] on icon at bounding box center [712, 644] width 15 height 15
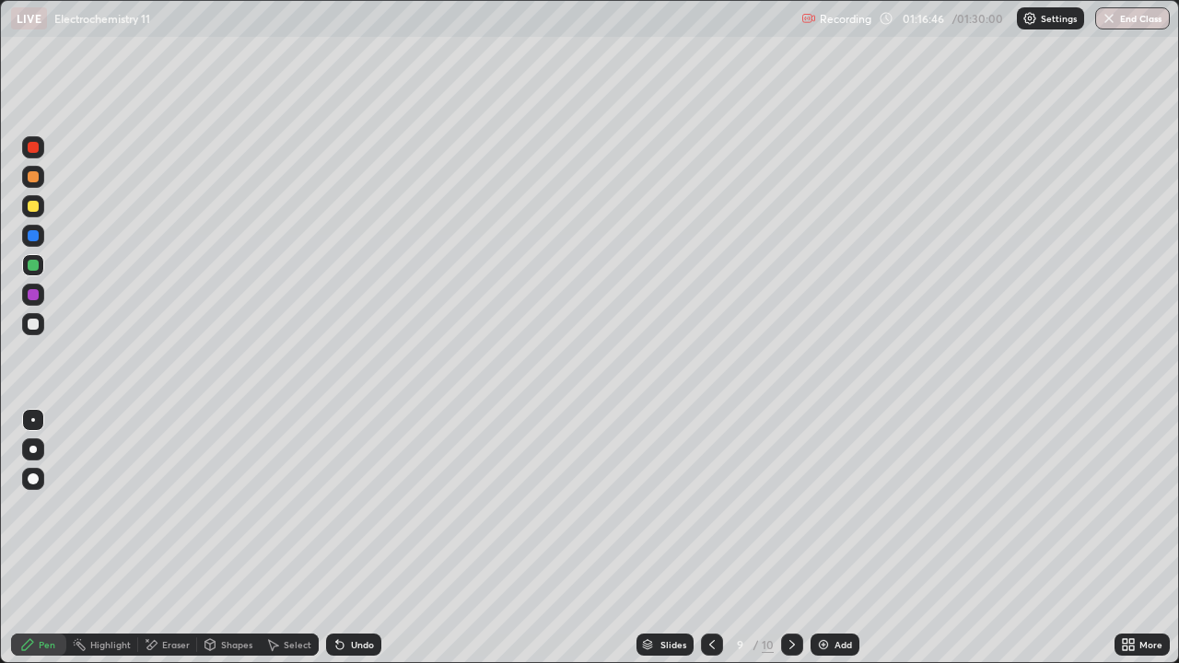
click at [717, 538] on icon at bounding box center [712, 644] width 15 height 15
click at [789, 538] on icon at bounding box center [792, 644] width 15 height 15
click at [1126, 18] on button "End Class" at bounding box center [1132, 18] width 75 height 22
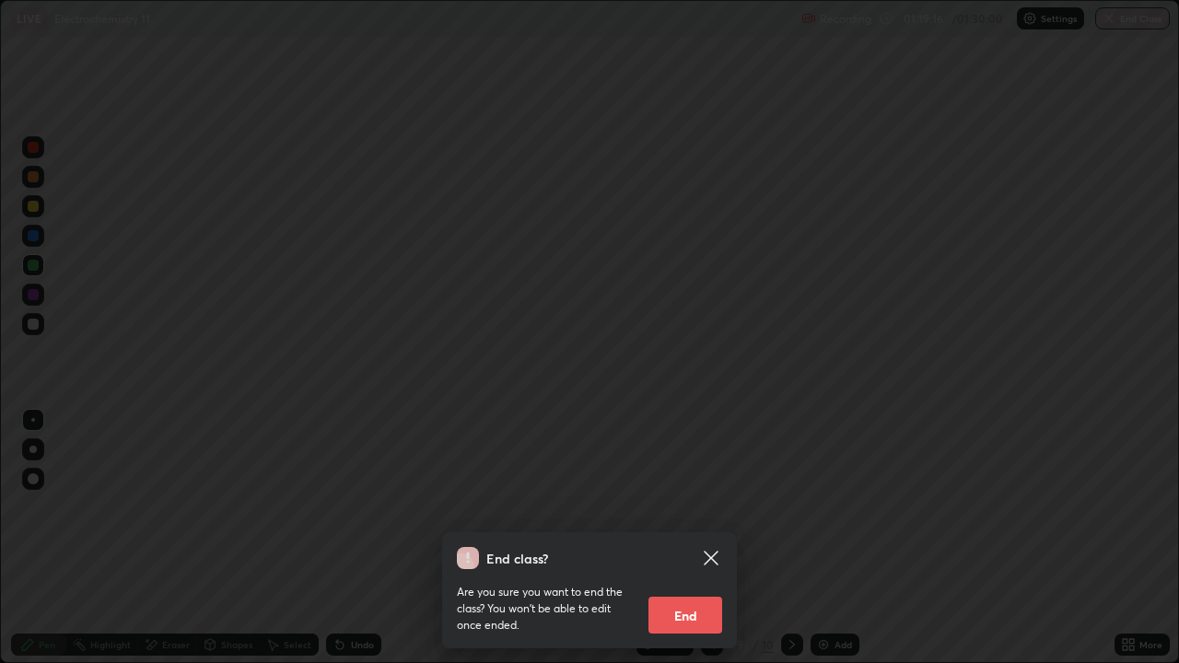
click at [695, 538] on button "End" at bounding box center [685, 615] width 74 height 37
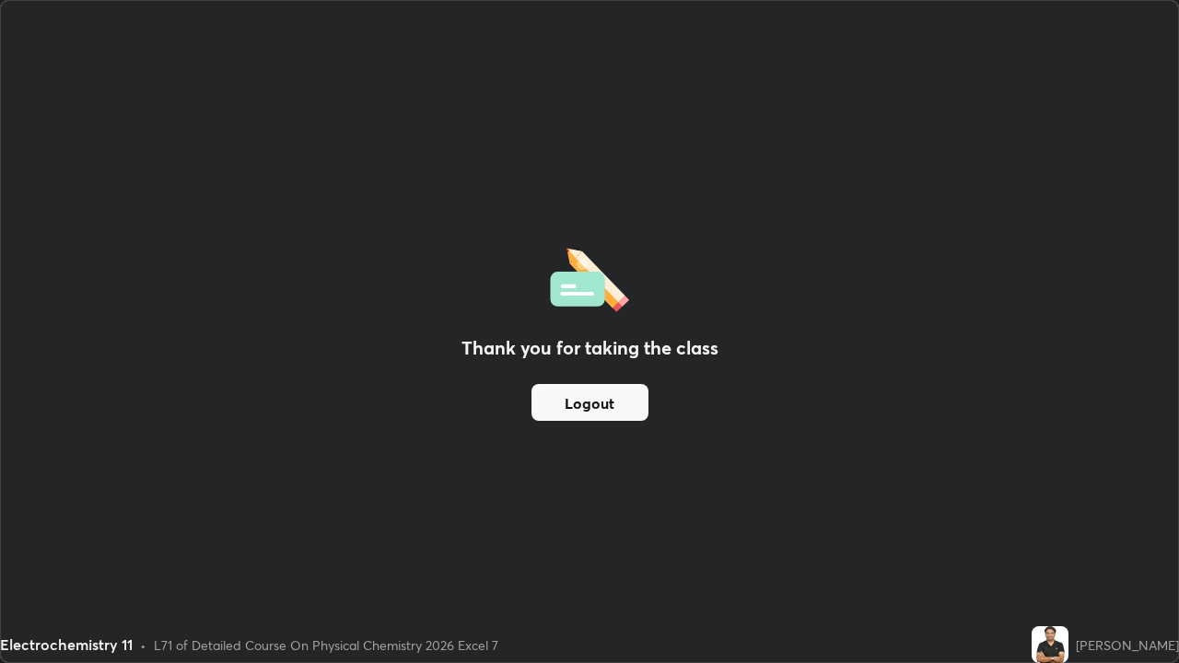
click at [629, 409] on button "Logout" at bounding box center [589, 402] width 117 height 37
